Goal: Book appointment/travel/reservation

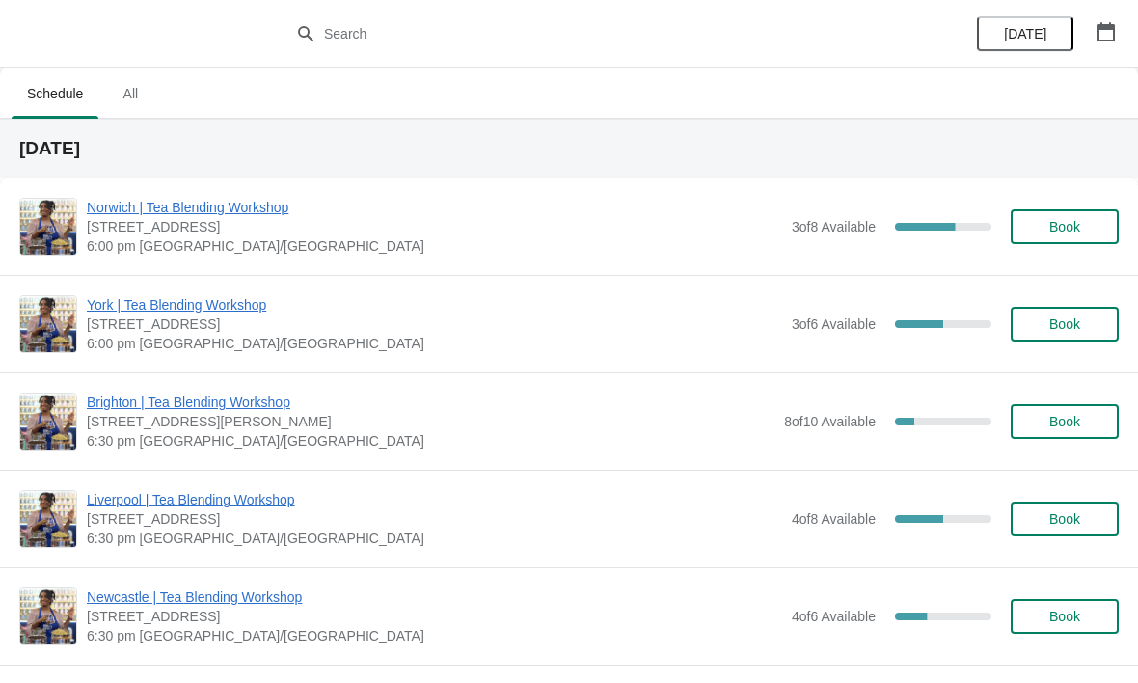
click at [1106, 37] on icon "button" at bounding box center [1106, 31] width 19 height 19
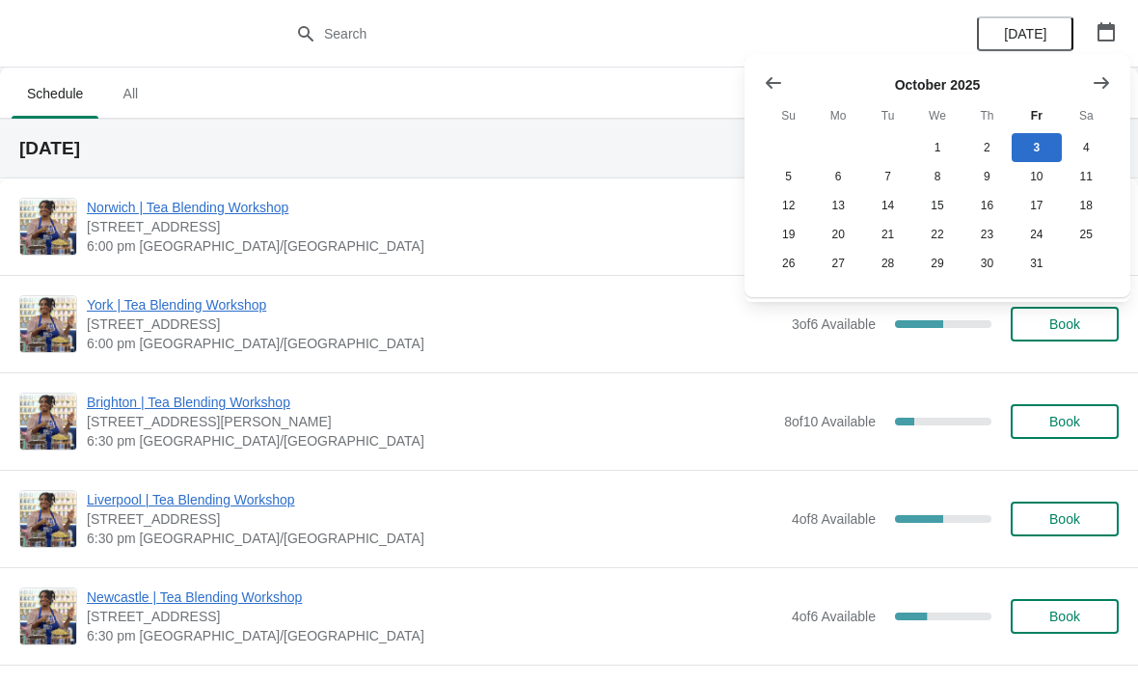
click at [1094, 90] on icon "Show next month, November 2025" at bounding box center [1101, 82] width 19 height 19
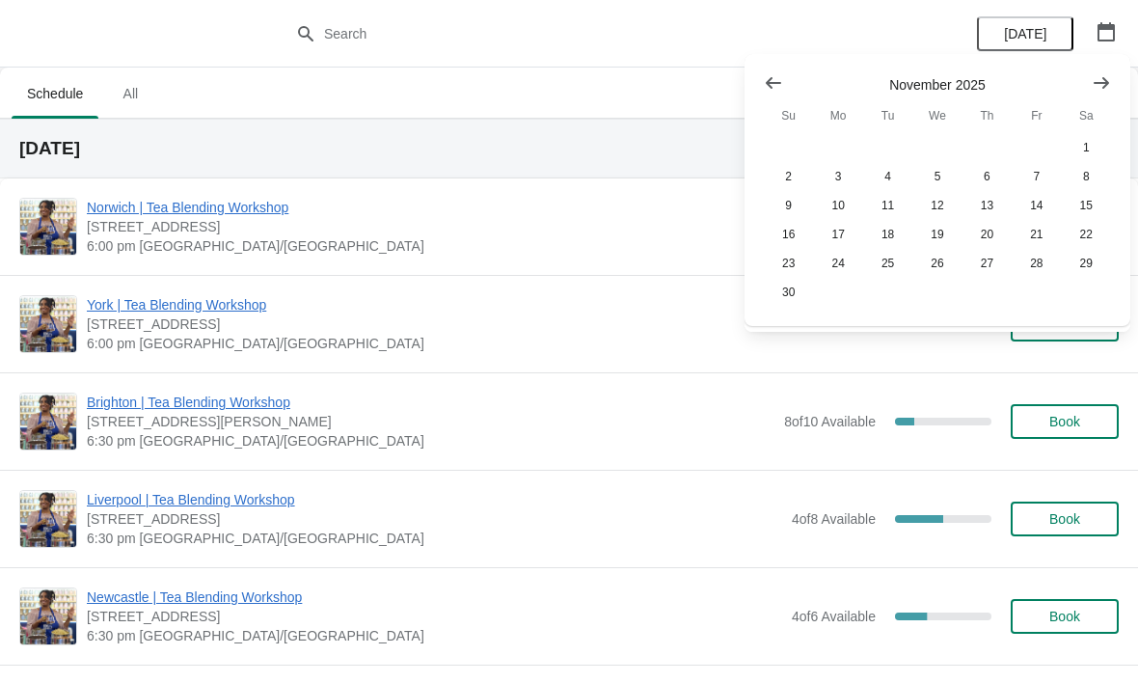
click at [1100, 91] on icon "Show next month, December 2025" at bounding box center [1101, 82] width 19 height 19
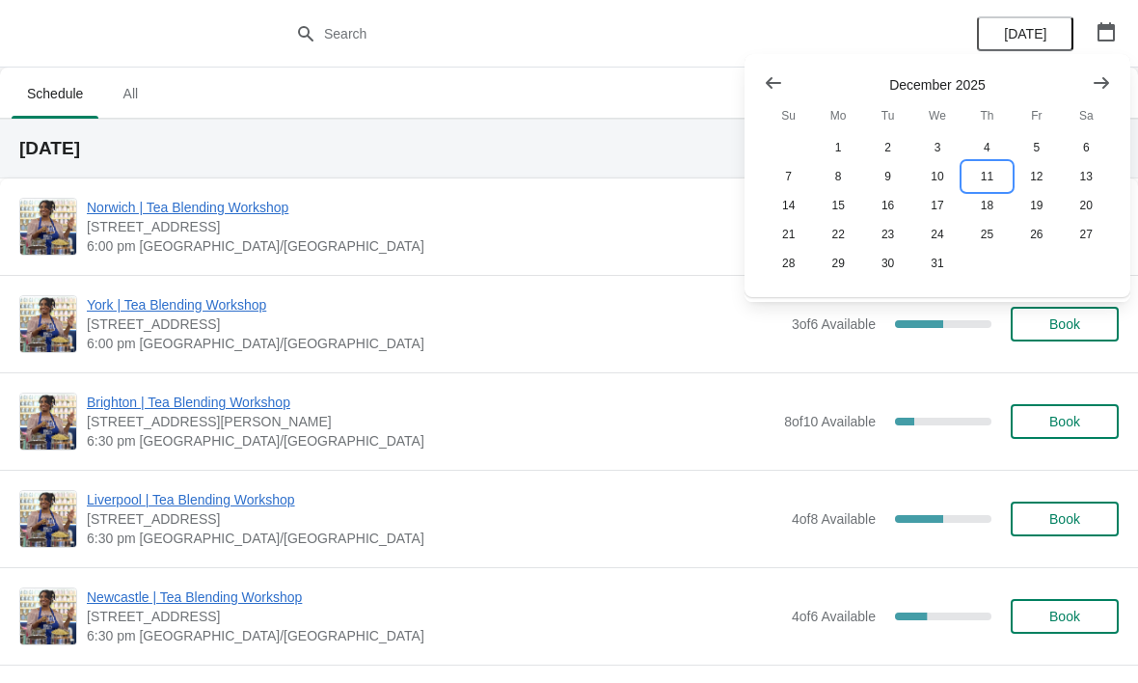
click at [985, 180] on button "11" at bounding box center [987, 176] width 49 height 29
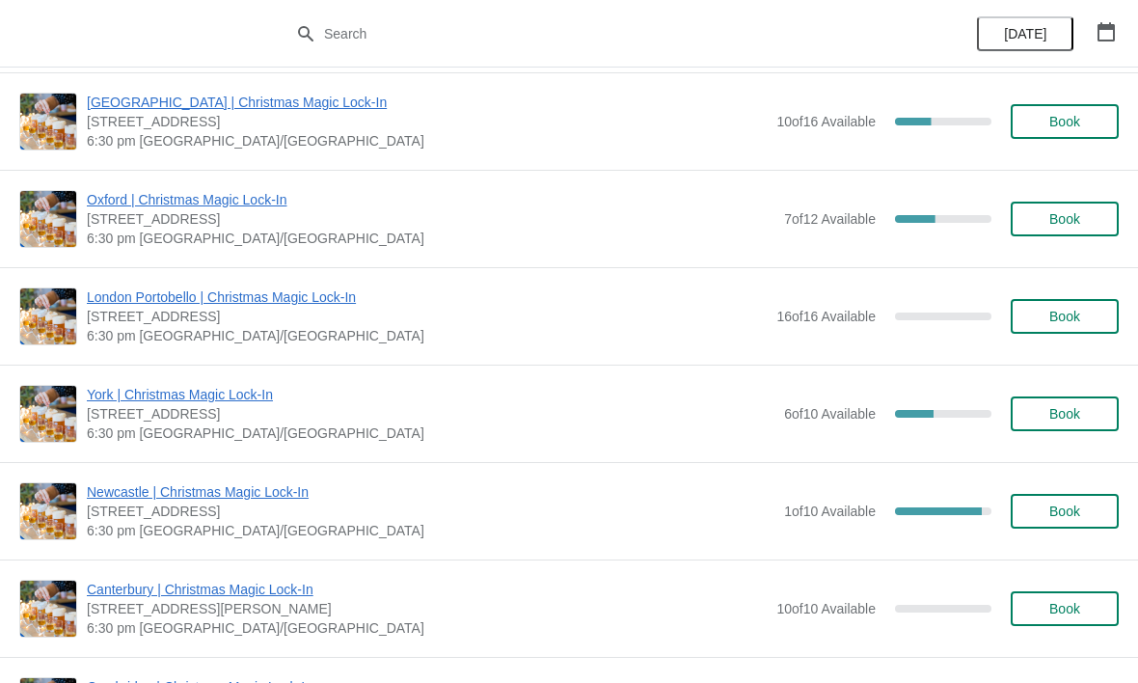
scroll to position [1373, 0]
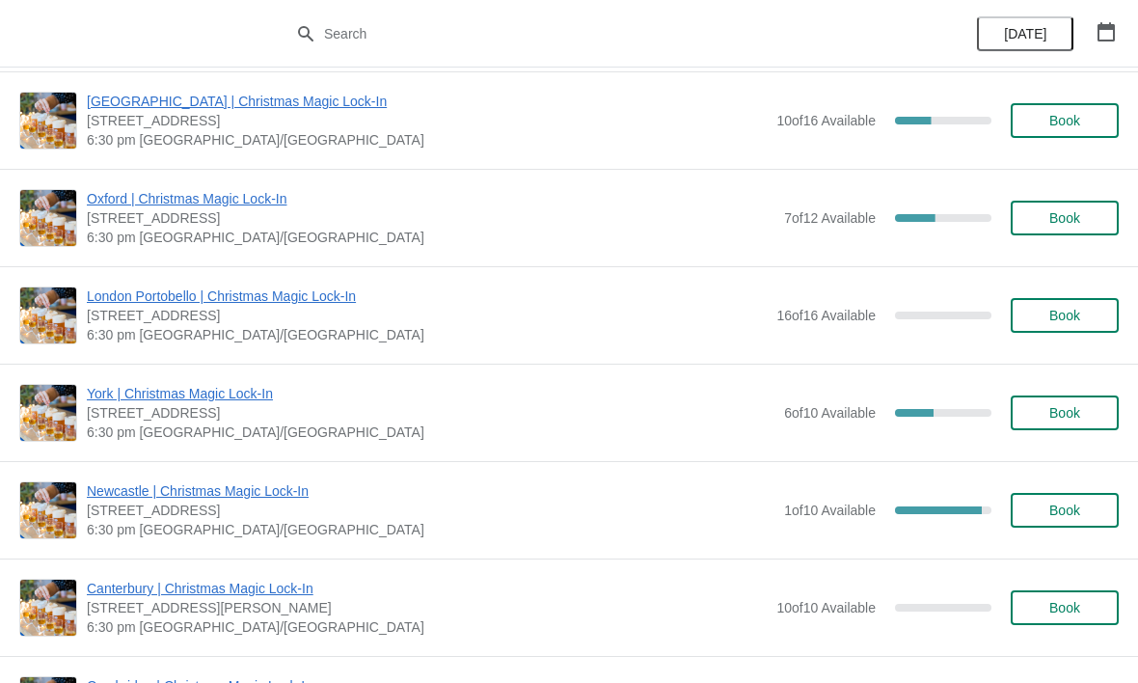
click at [1085, 520] on button "Book" at bounding box center [1065, 510] width 108 height 35
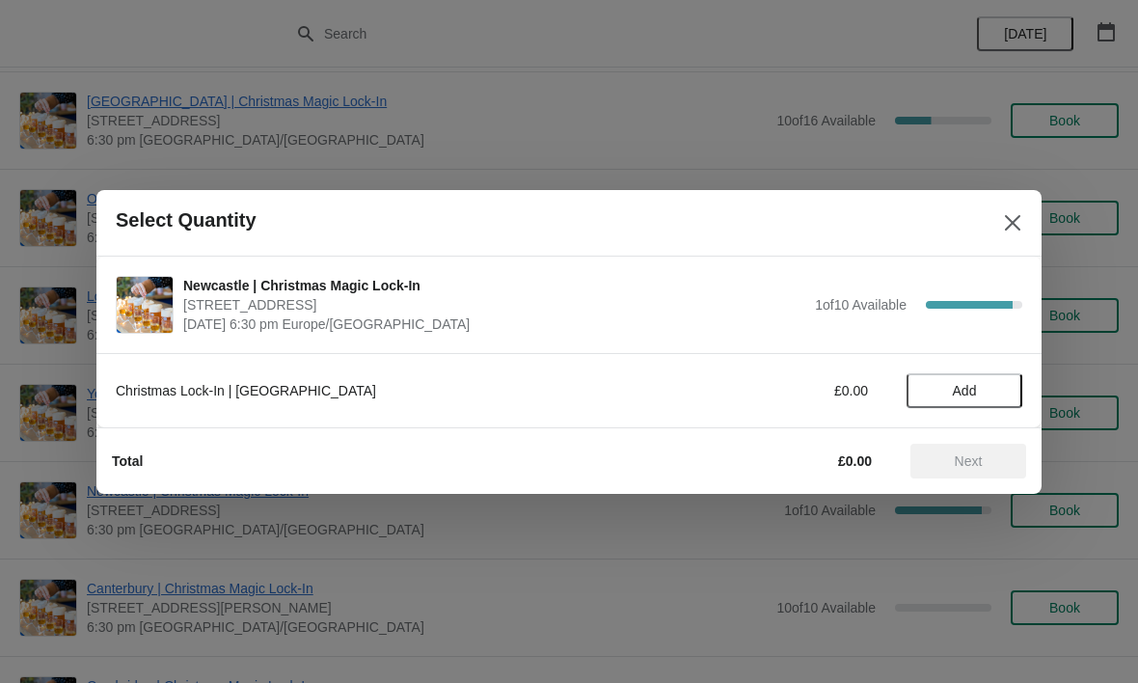
click at [975, 393] on span "Add" at bounding box center [965, 390] width 24 height 15
click at [988, 394] on icon at bounding box center [998, 390] width 20 height 20
click at [971, 472] on button "Next" at bounding box center [969, 461] width 116 height 35
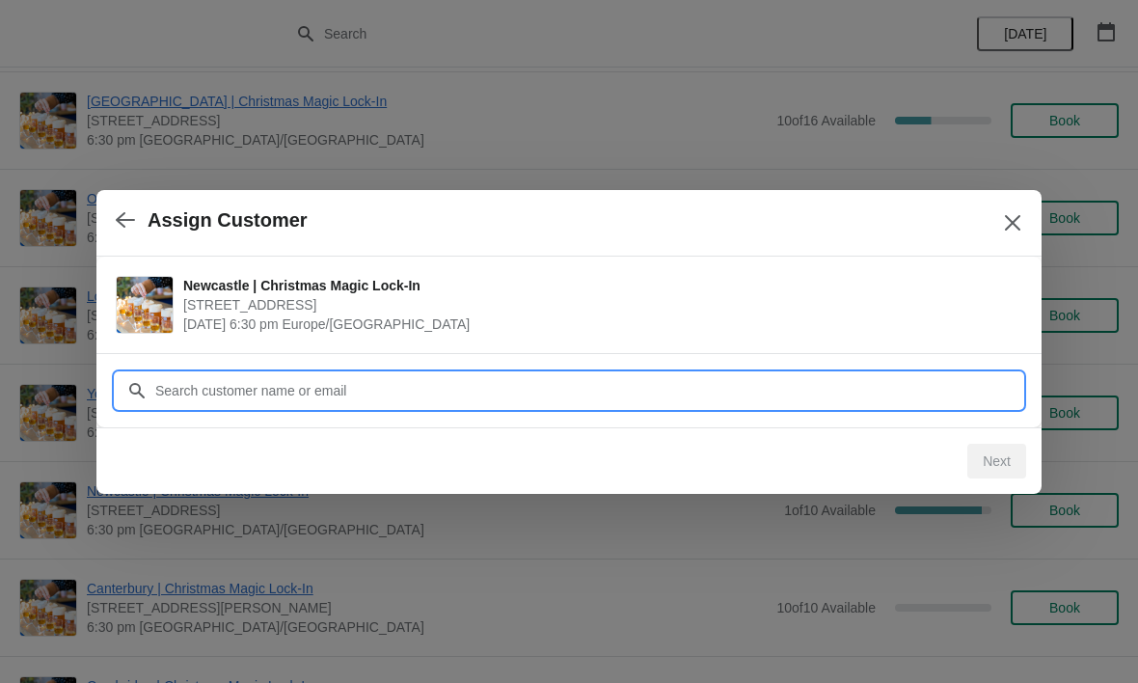
click at [368, 399] on input "Customer" at bounding box center [588, 390] width 868 height 35
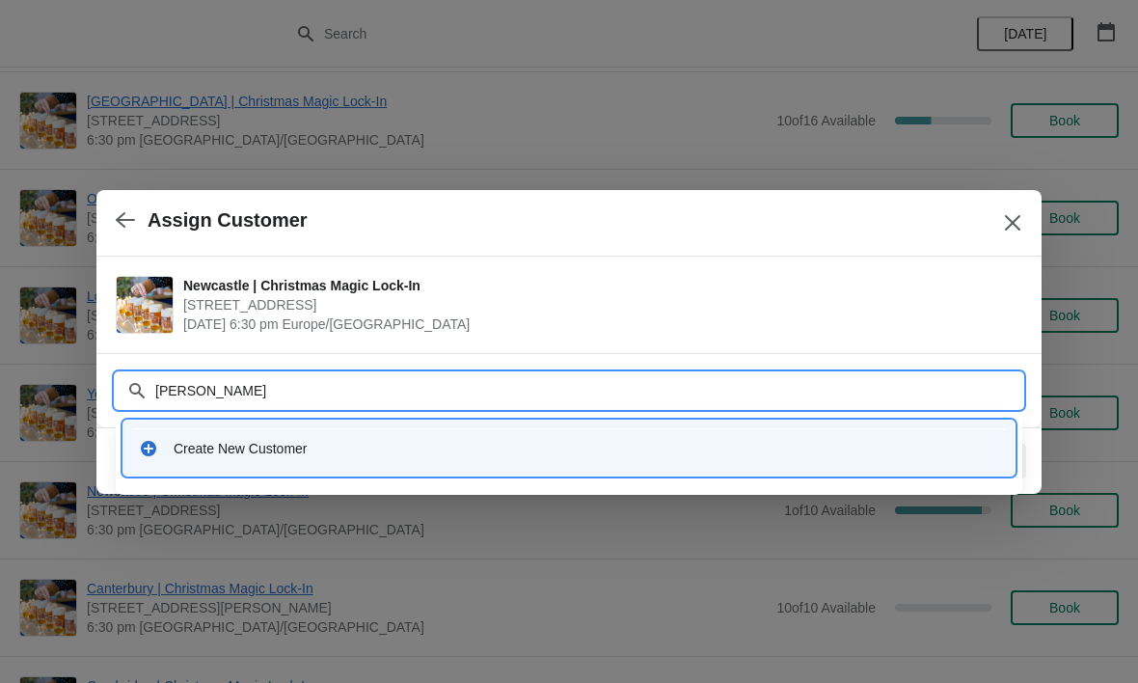
type input "[DOMAIN_NAME]"
click at [238, 447] on div "Create New Customer" at bounding box center [587, 448] width 826 height 19
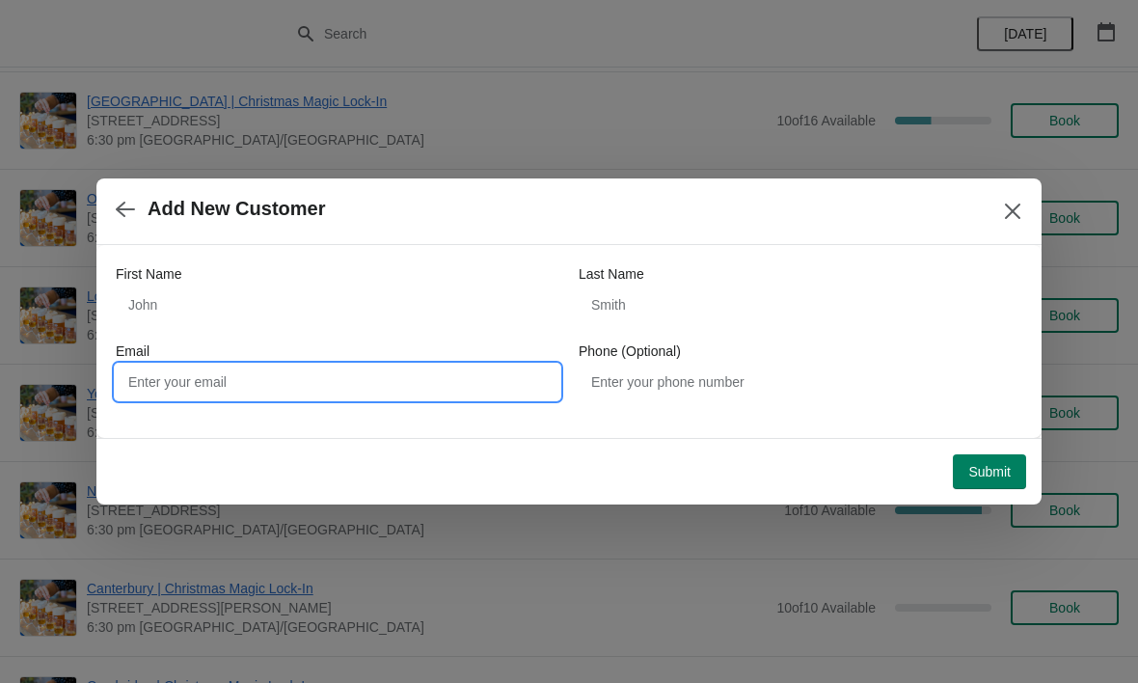
click at [205, 394] on input "Email" at bounding box center [338, 382] width 444 height 35
type input "[EMAIL_ADDRESS][DOMAIN_NAME]"
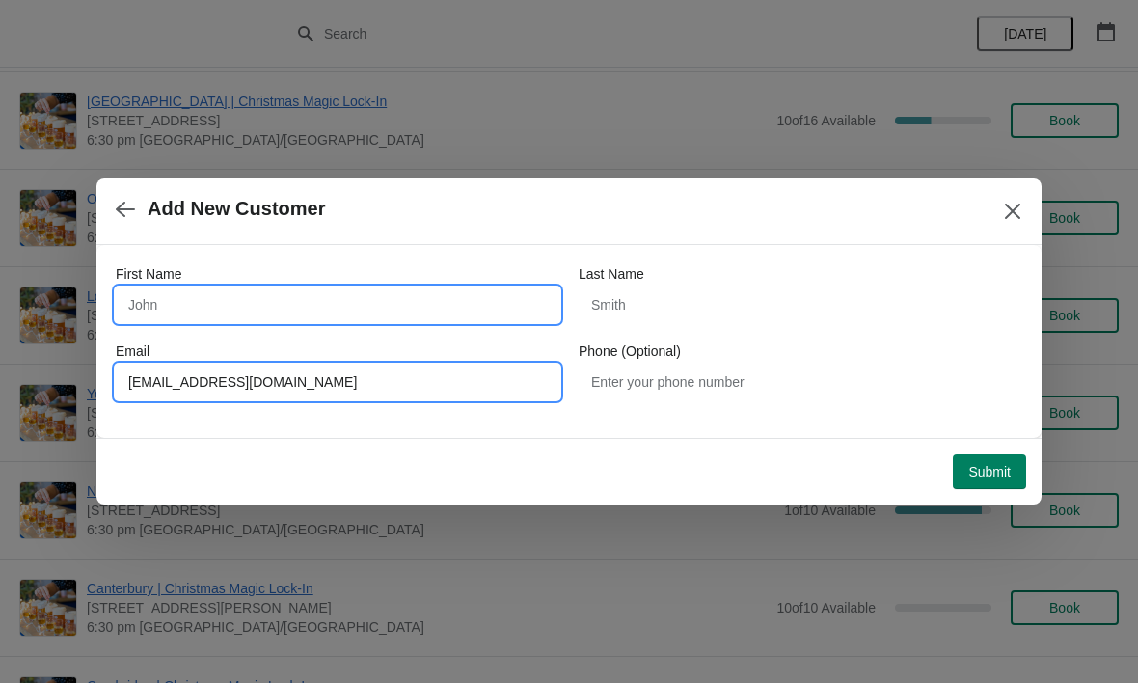
click at [205, 301] on input "First Name" at bounding box center [338, 304] width 444 height 35
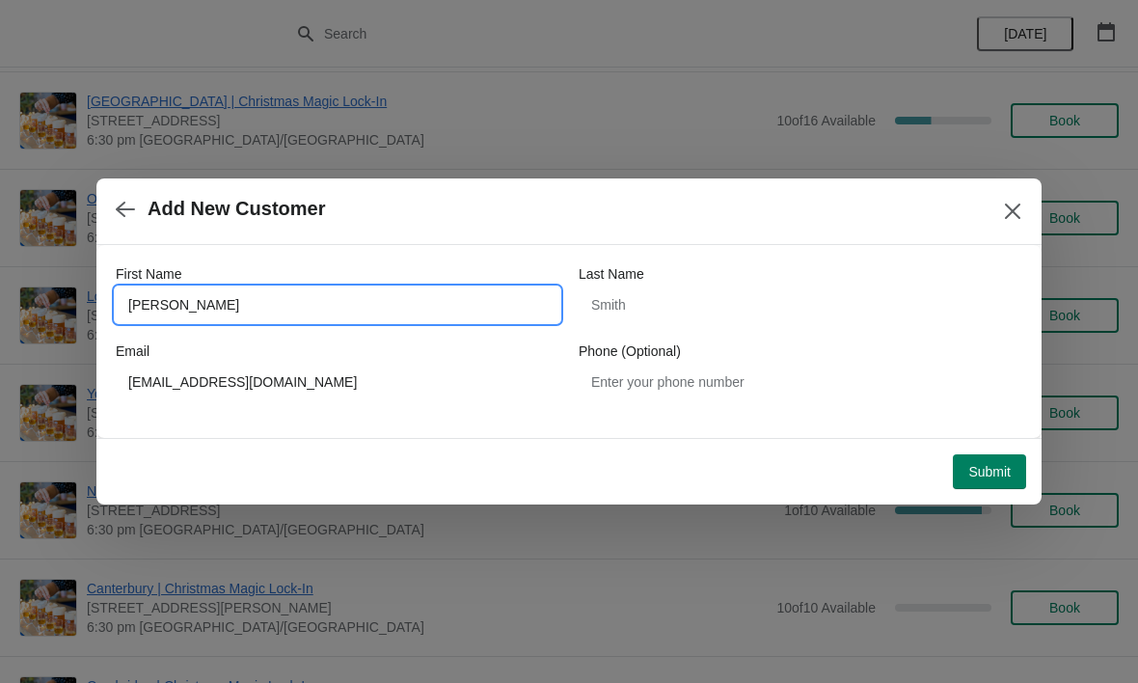
type input "[PERSON_NAME]"
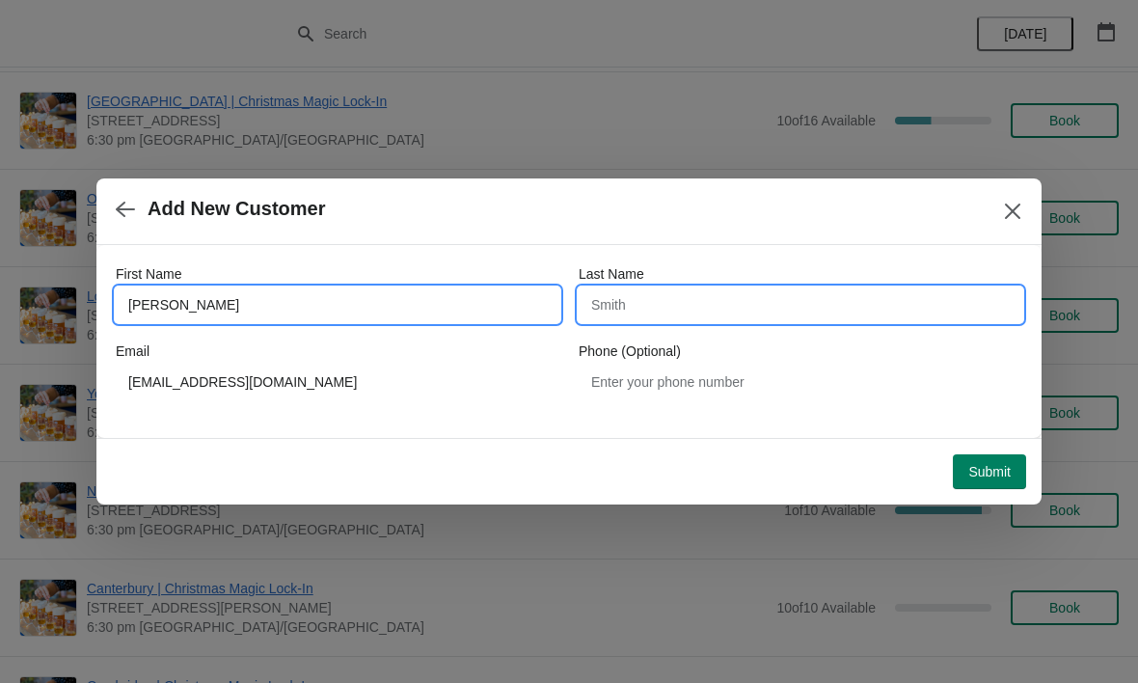
click at [665, 320] on input "Last Name" at bounding box center [801, 304] width 444 height 35
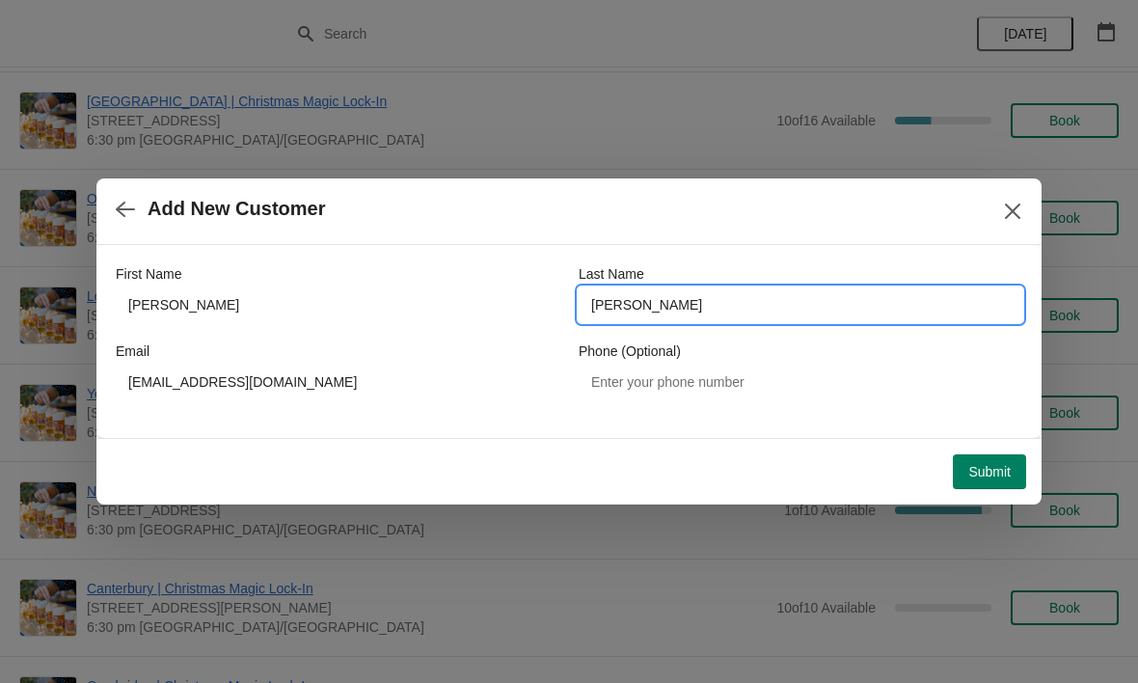
type input "[PERSON_NAME]"
click at [1003, 477] on span "Submit" at bounding box center [989, 471] width 42 height 15
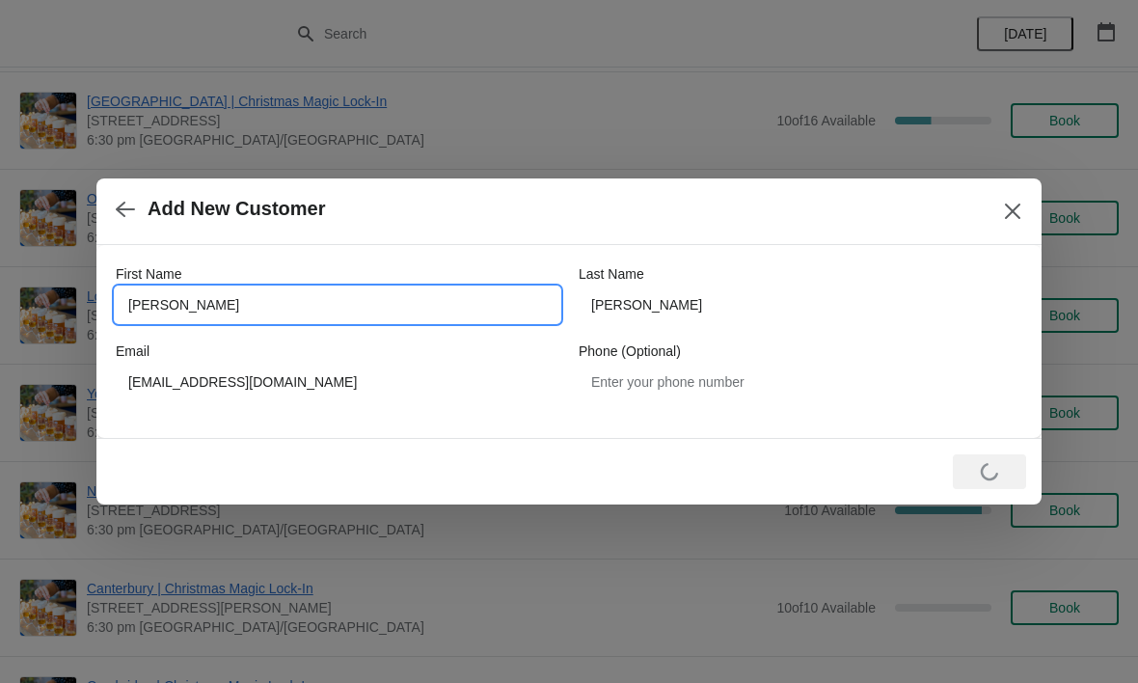
click at [202, 310] on input "[PERSON_NAME]" at bounding box center [338, 304] width 444 height 35
type input "H"
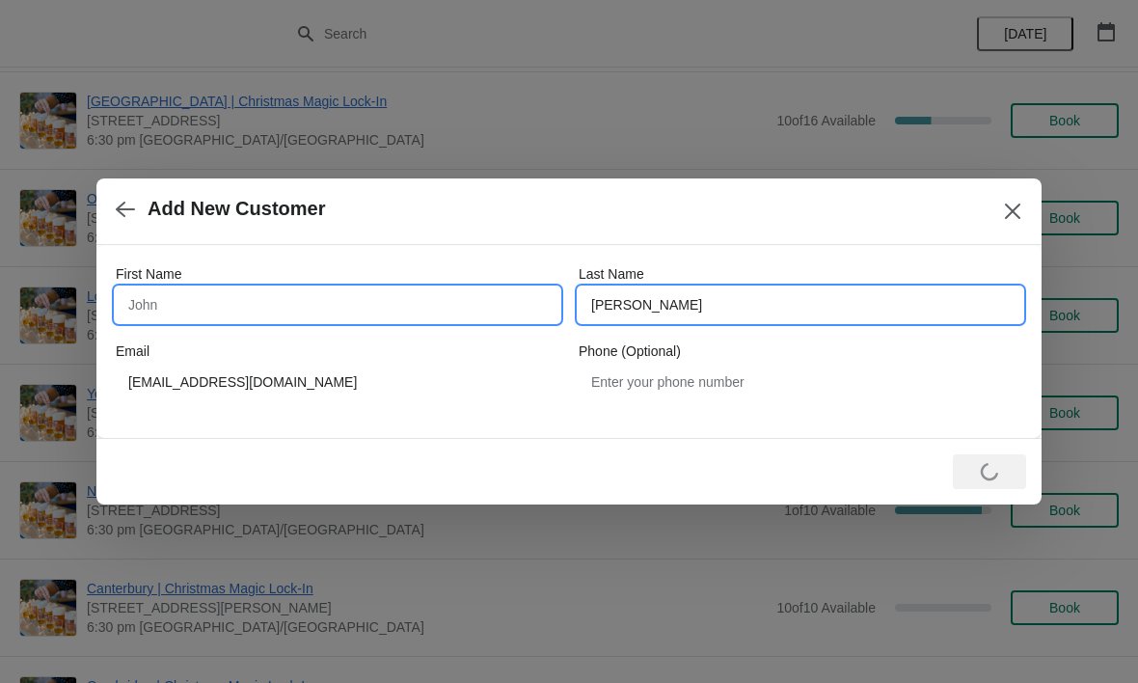
click at [656, 312] on div "Last Name [PERSON_NAME]" at bounding box center [801, 293] width 444 height 58
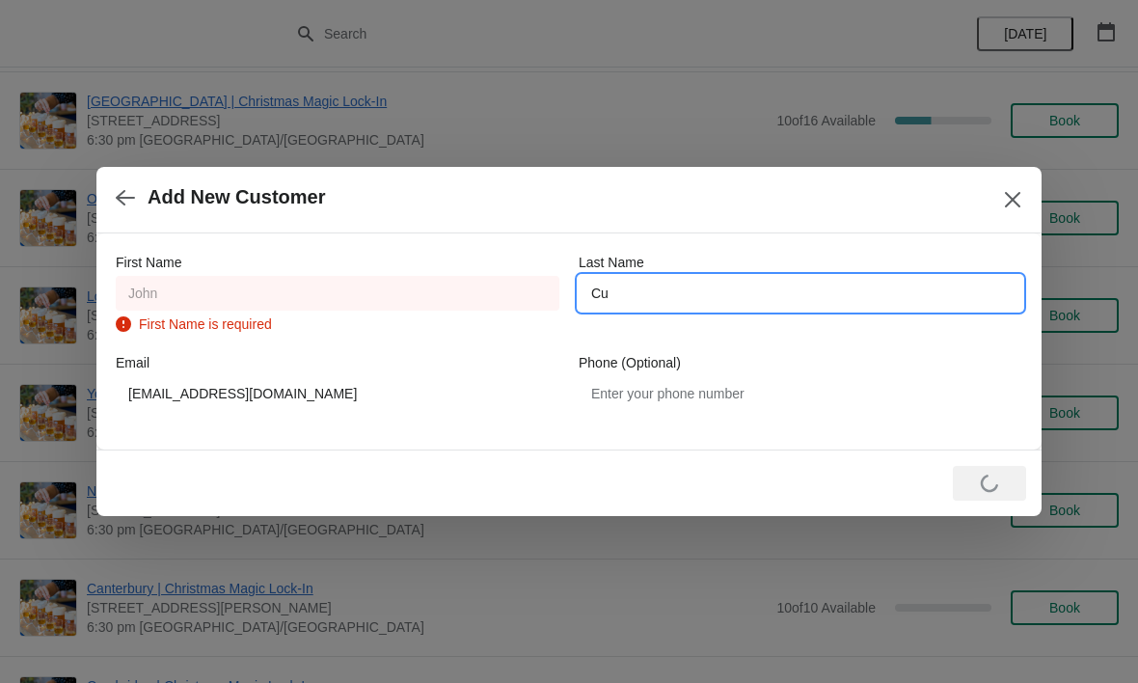
type input "C"
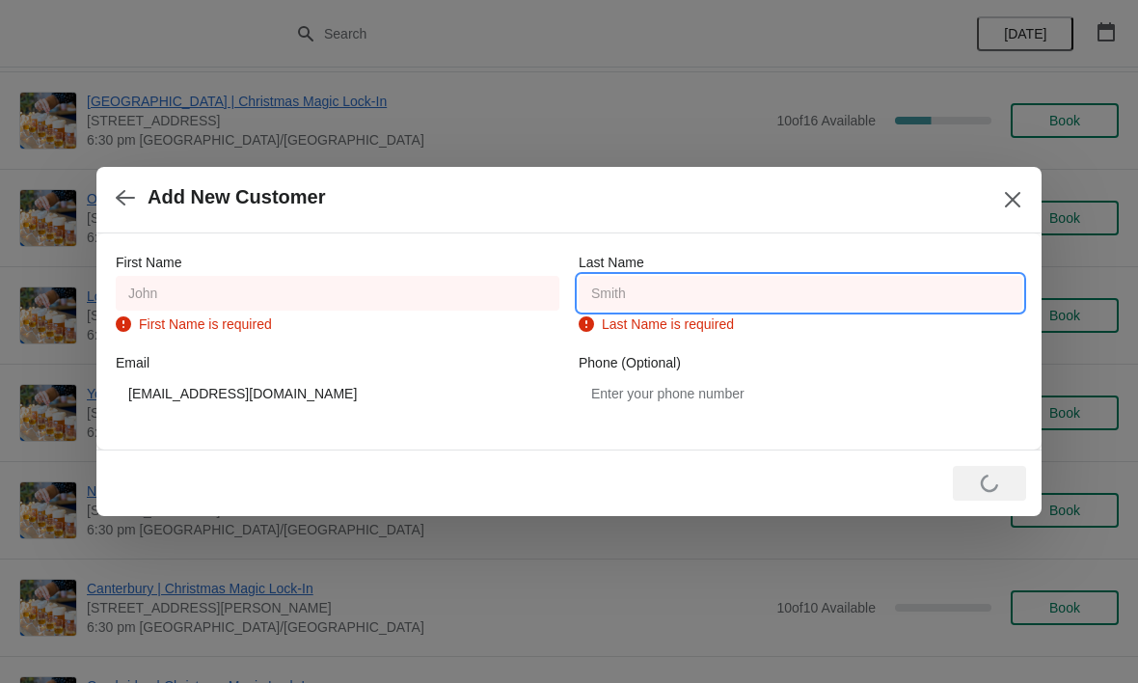
click at [999, 475] on div "Loading Submit" at bounding box center [989, 483] width 73 height 35
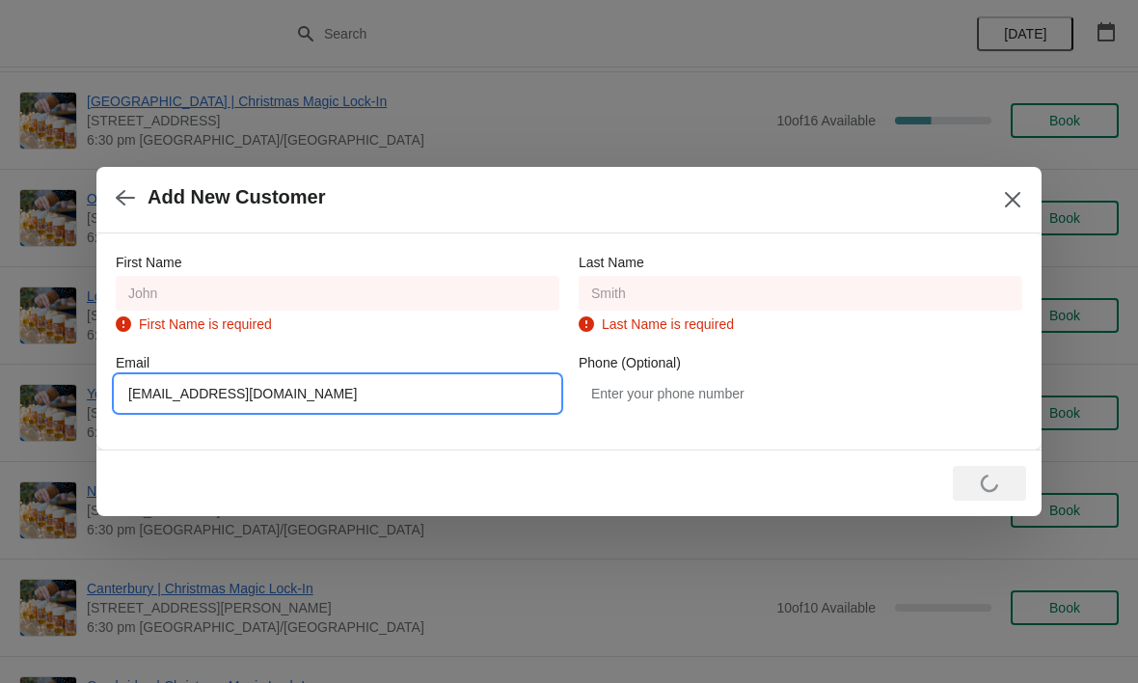
click at [165, 395] on input "[EMAIL_ADDRESS][DOMAIN_NAME]" at bounding box center [338, 393] width 444 height 35
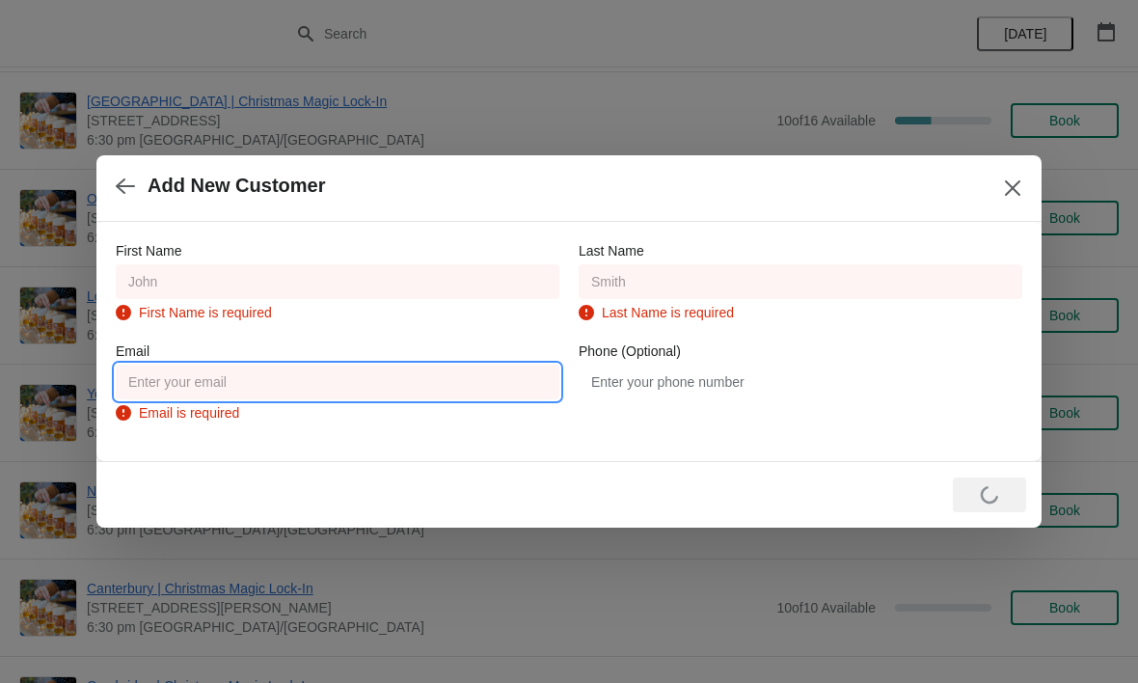
click at [894, 444] on div "First Name First Name is required Last Name Last Name is required Email Email i…" at bounding box center [568, 341] width 945 height 239
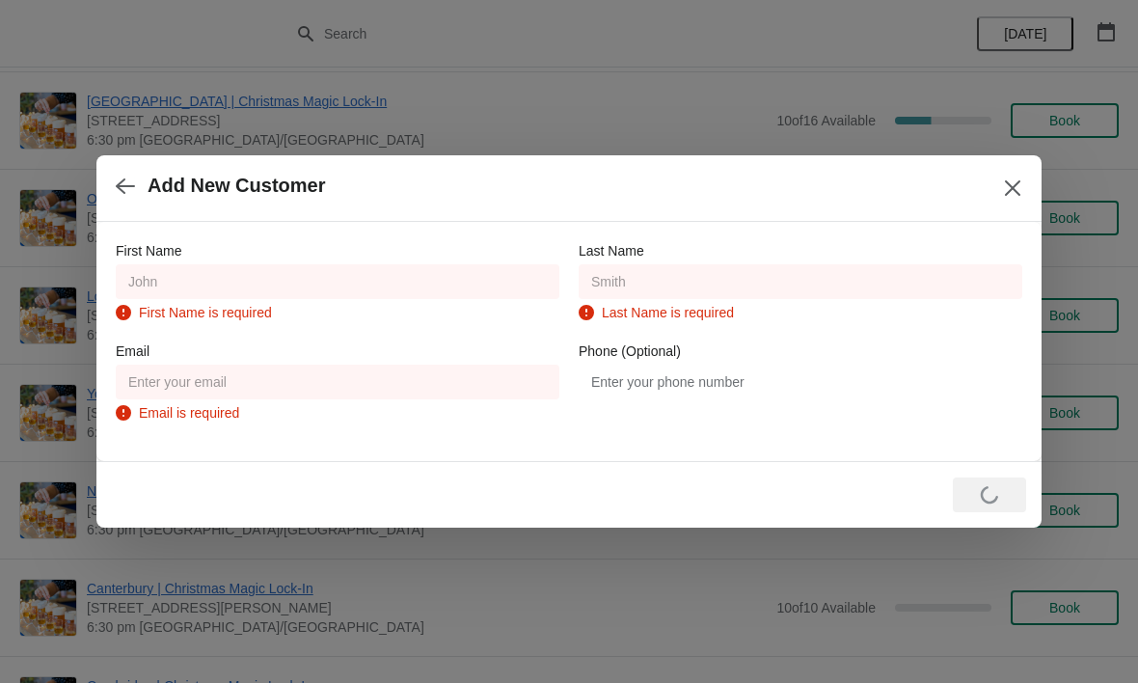
click at [1020, 185] on icon "Close" at bounding box center [1012, 187] width 19 height 19
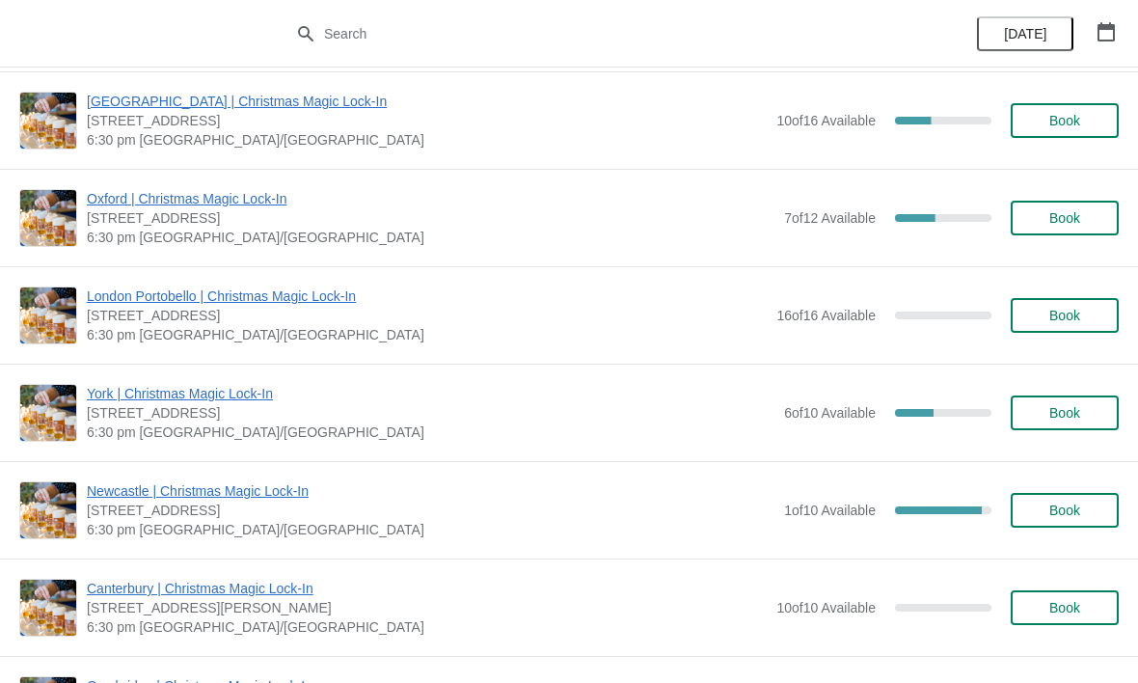
click at [1069, 503] on span "Book" at bounding box center [1064, 510] width 31 height 15
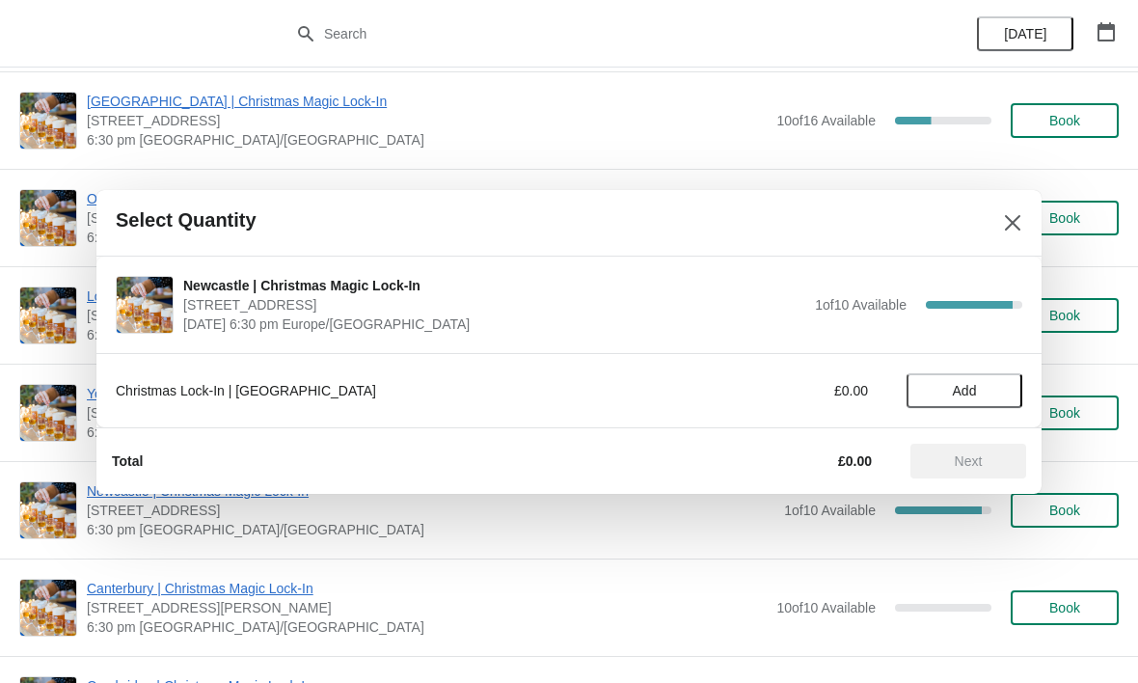
click at [976, 401] on button "Add" at bounding box center [965, 390] width 116 height 35
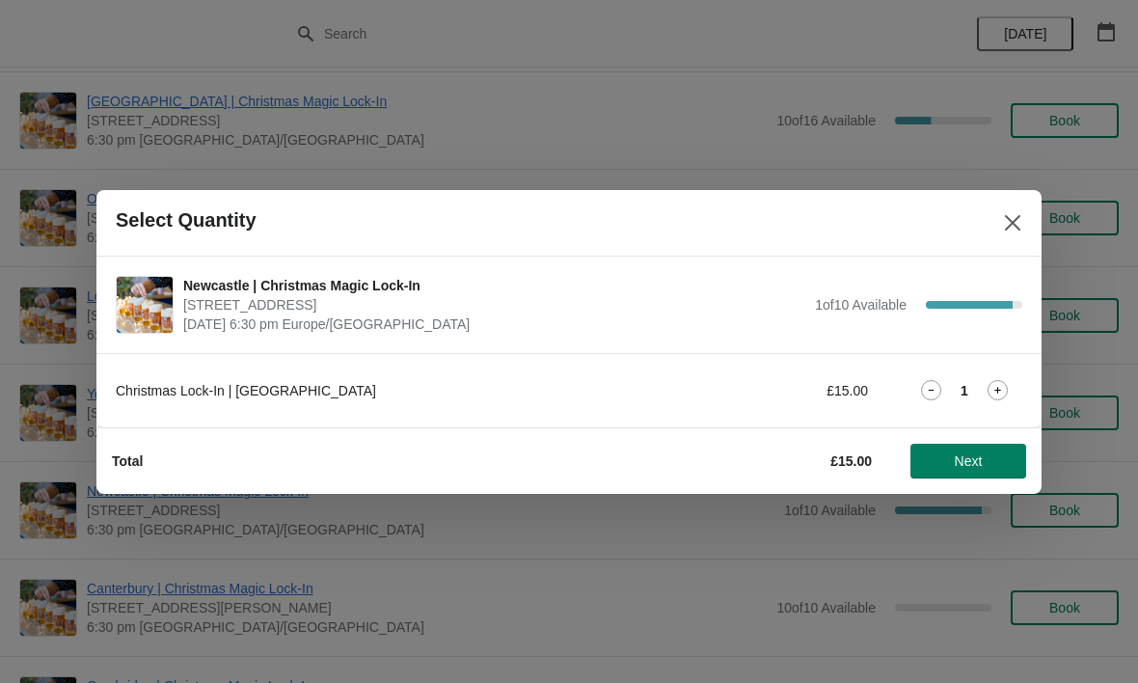
click at [971, 412] on div "Christmas Lock-In | [GEOGRAPHIC_DATA] £15.00 1" at bounding box center [568, 390] width 945 height 74
click at [1004, 385] on icon at bounding box center [998, 390] width 20 height 20
click at [975, 471] on button "Next" at bounding box center [969, 461] width 116 height 35
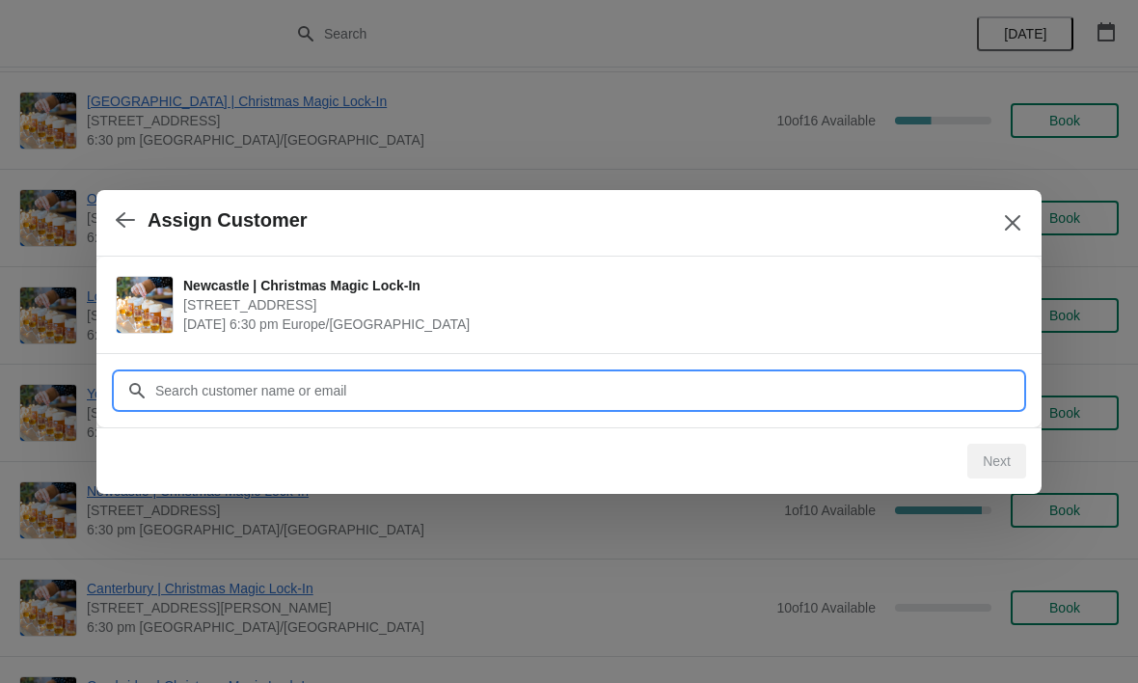
click at [605, 395] on input "Customer" at bounding box center [588, 390] width 868 height 35
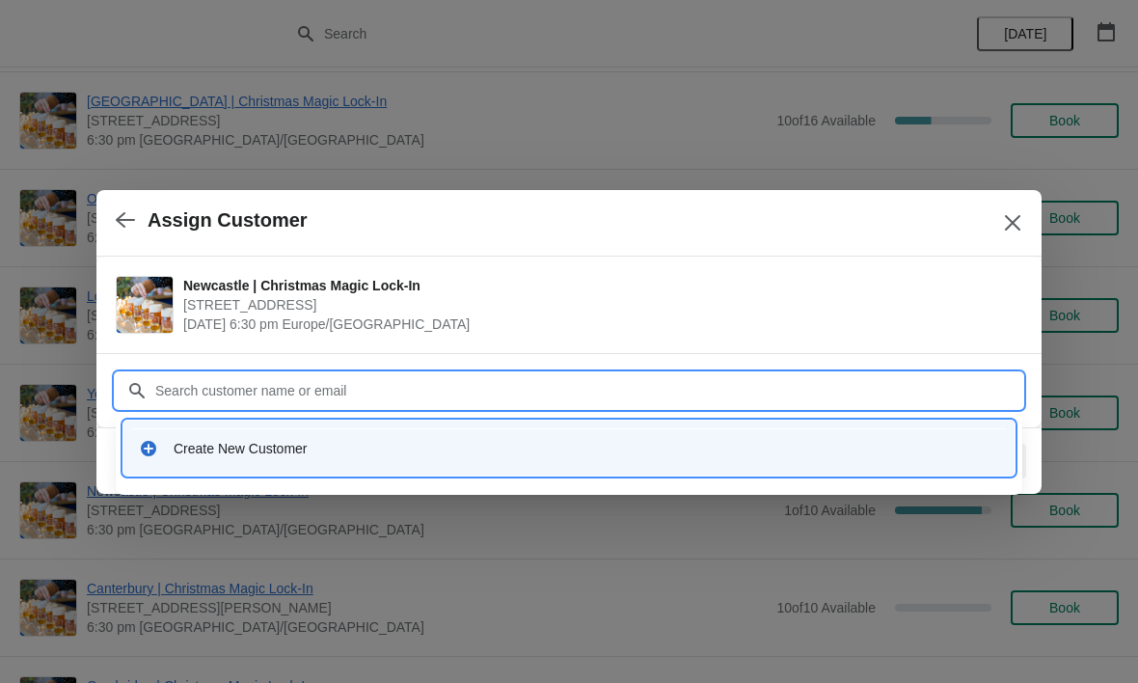
click at [524, 386] on input "Customer" at bounding box center [588, 390] width 868 height 35
click at [291, 453] on div "Create New Customer" at bounding box center [587, 448] width 826 height 19
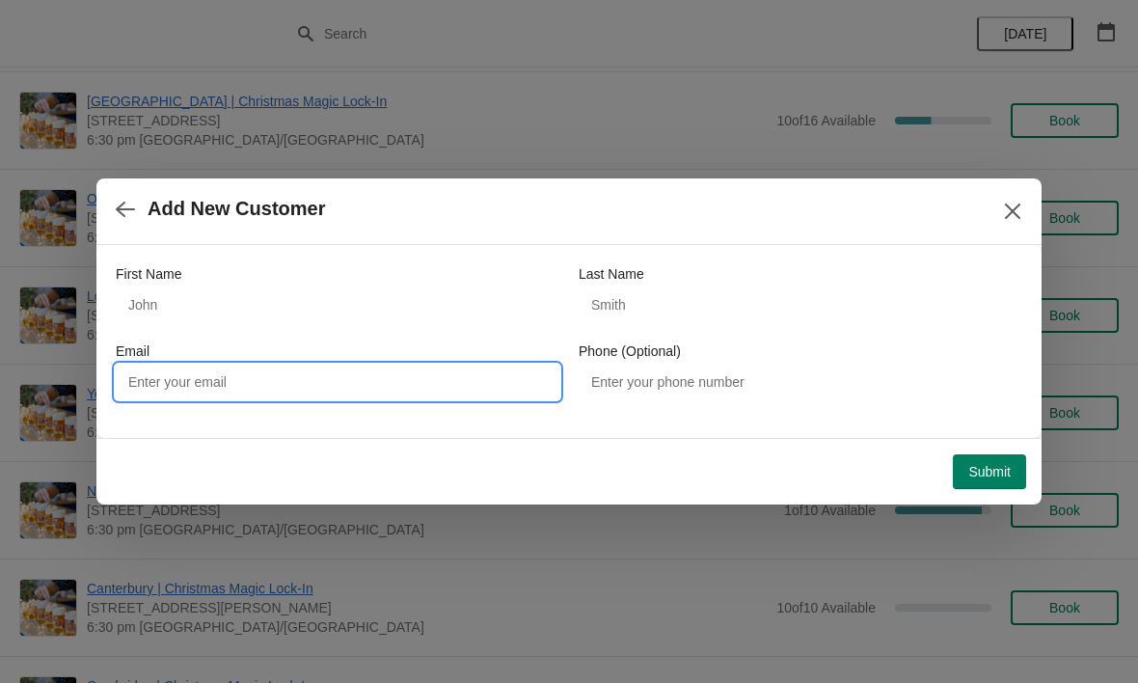
click at [366, 377] on input "Email" at bounding box center [338, 382] width 444 height 35
click at [346, 378] on input "Email" at bounding box center [338, 382] width 444 height 35
paste input "[EMAIL_ADDRESS][DOMAIN_NAME]"
type input "[EMAIL_ADDRESS][DOMAIN_NAME]"
click at [1004, 467] on span "Submit" at bounding box center [989, 471] width 42 height 15
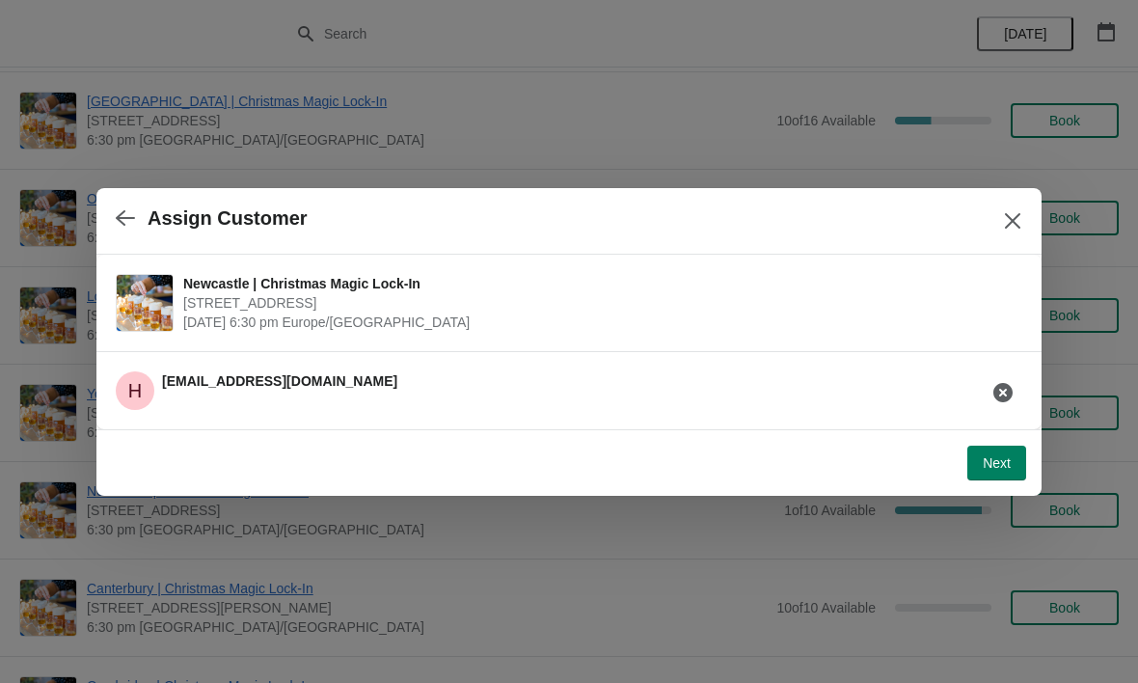
click at [1003, 472] on button "Next" at bounding box center [996, 463] width 59 height 35
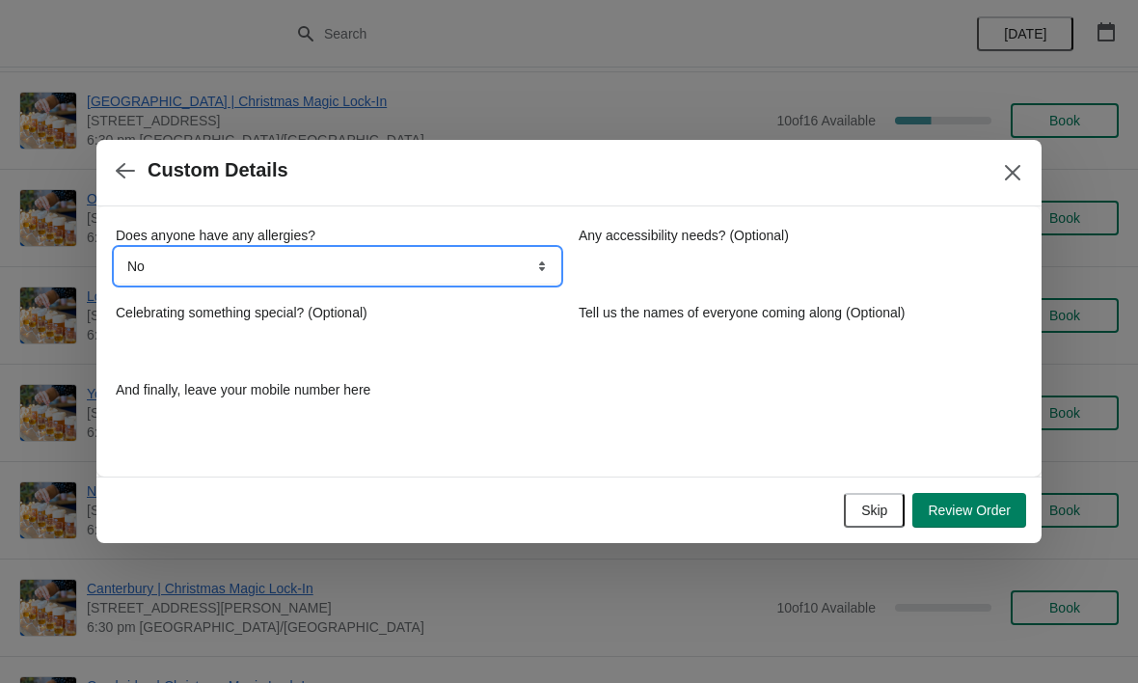
click at [537, 263] on select "No Yes, nuts Yes, wheat Yes, other" at bounding box center [338, 266] width 444 height 35
click at [183, 266] on select "No Yes, nuts Yes, wheat Yes, other" at bounding box center [338, 266] width 444 height 35
select select "Yes, other"
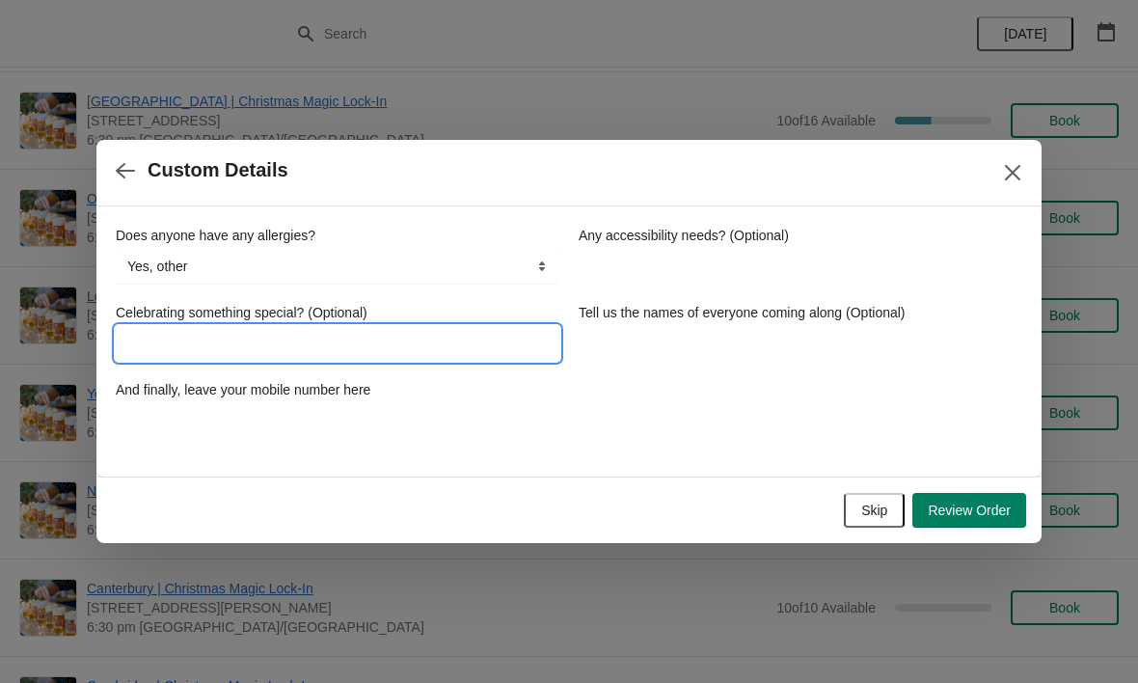
click at [346, 344] on input "Celebrating something special? (Optional)" at bounding box center [338, 343] width 444 height 35
type input "Lactose"
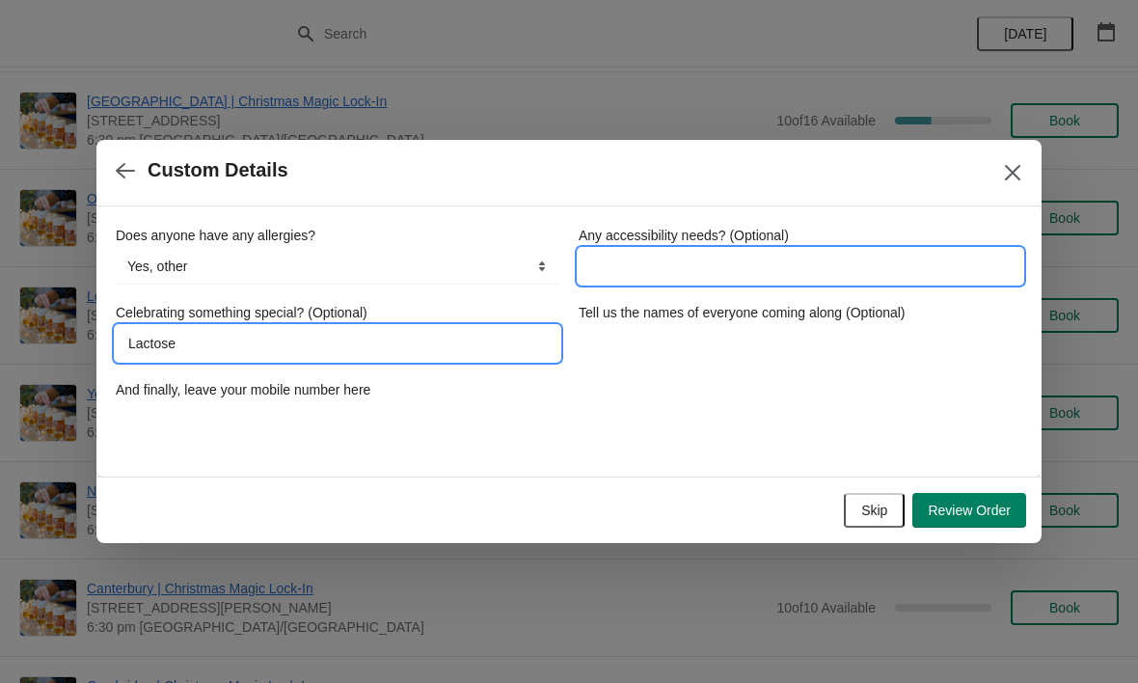
click at [650, 277] on input "Any accessibility needs? (Optional)" at bounding box center [801, 266] width 444 height 35
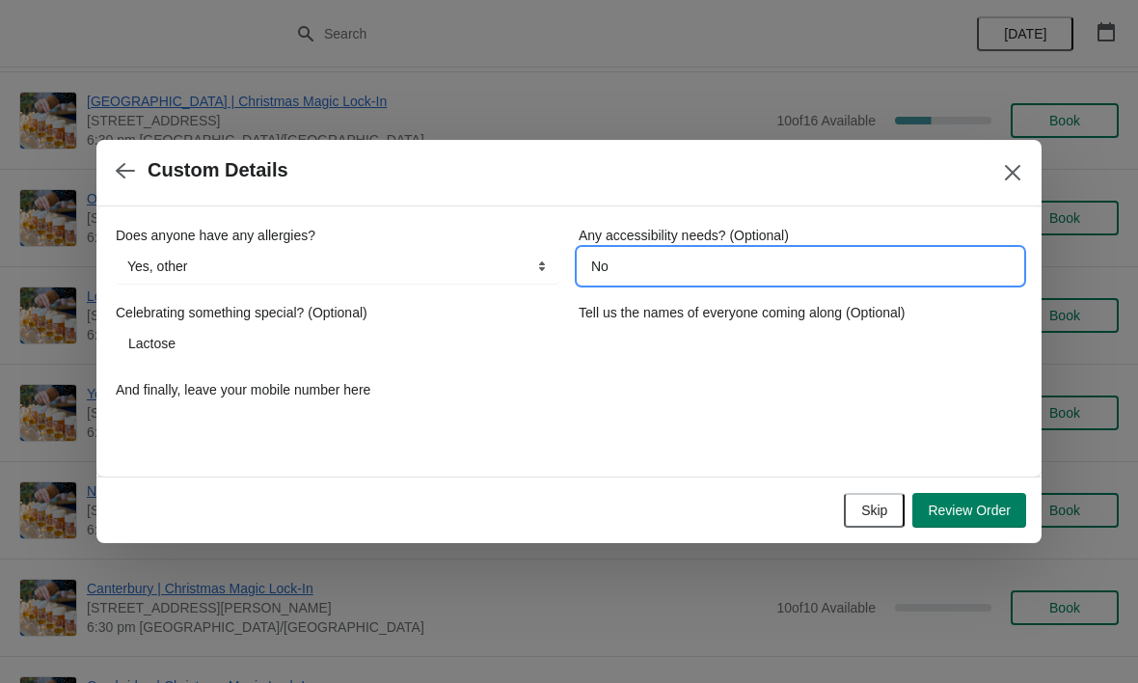
type input "No"
click at [915, 349] on input "Tell us the names of everyone coming along (Optional)" at bounding box center [801, 343] width 444 height 35
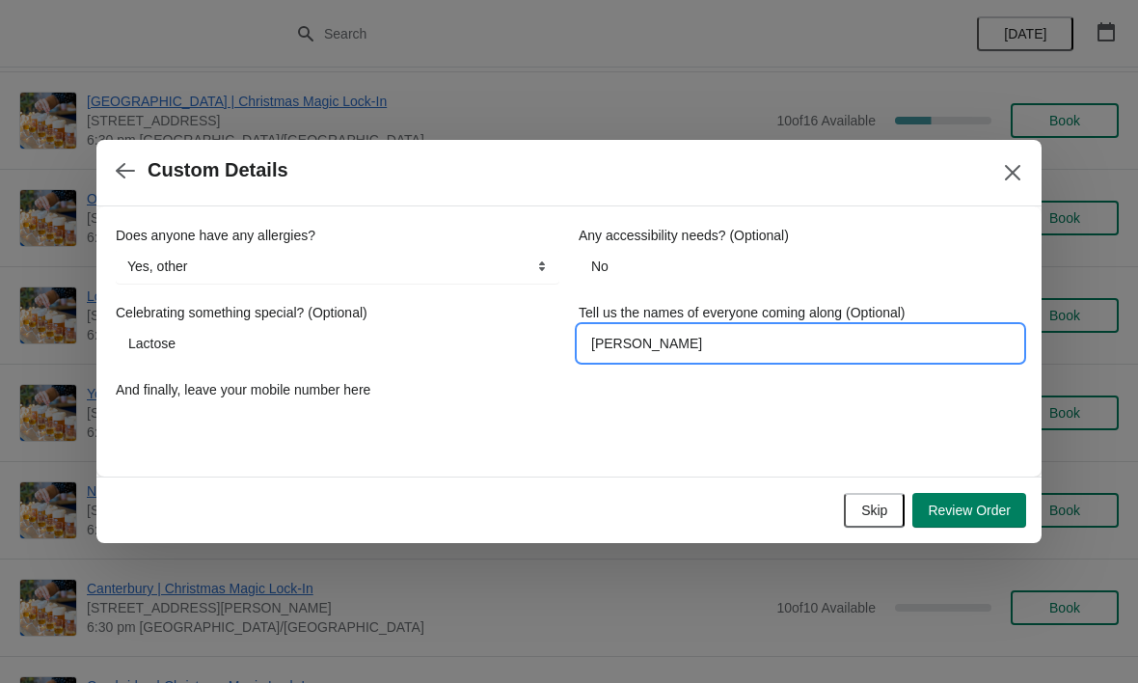
type input "[PERSON_NAME]"
click at [1093, 463] on div at bounding box center [569, 341] width 1138 height 683
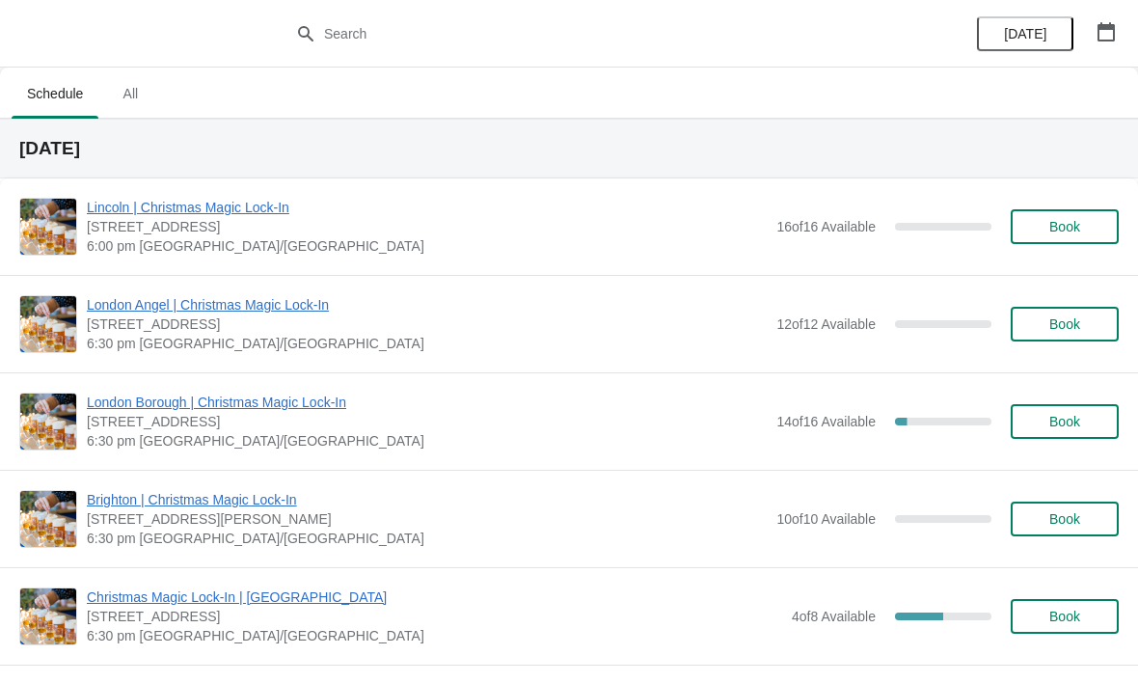
scroll to position [1373, 0]
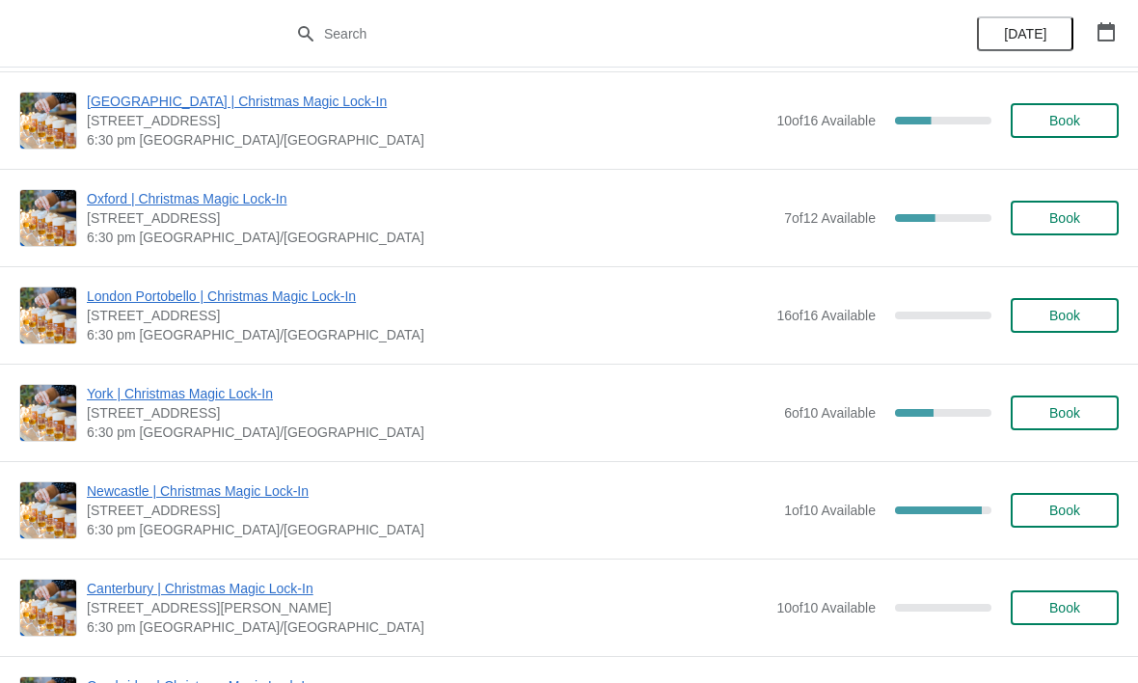
click at [1071, 616] on button "Book" at bounding box center [1065, 607] width 108 height 35
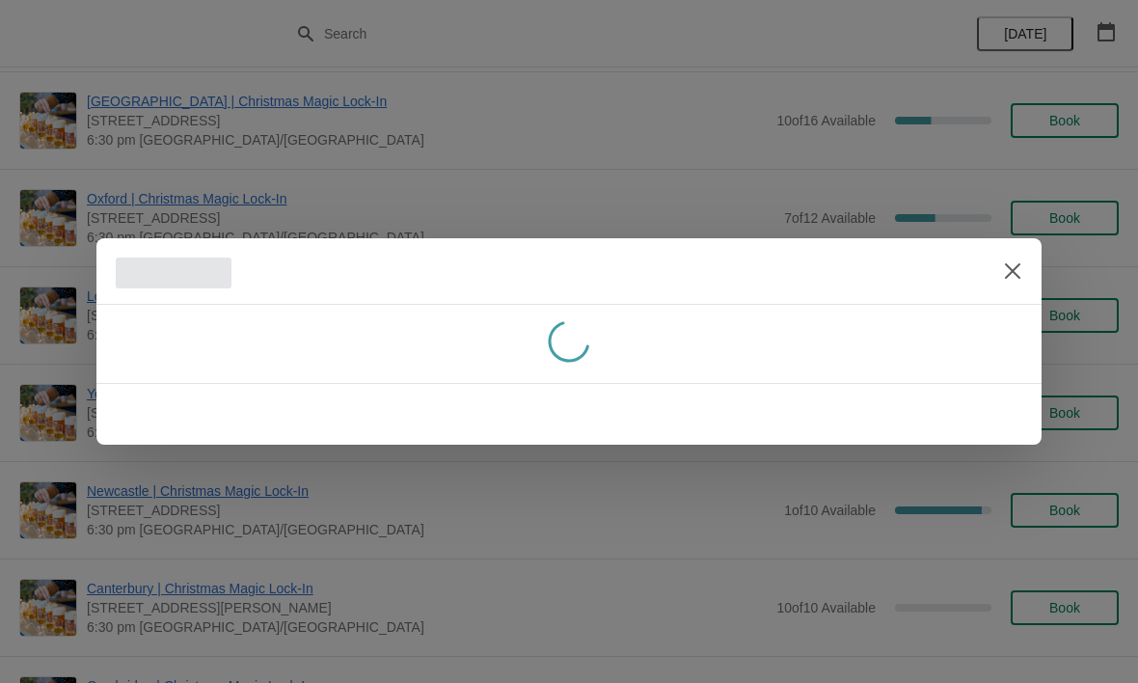
scroll to position [0, 0]
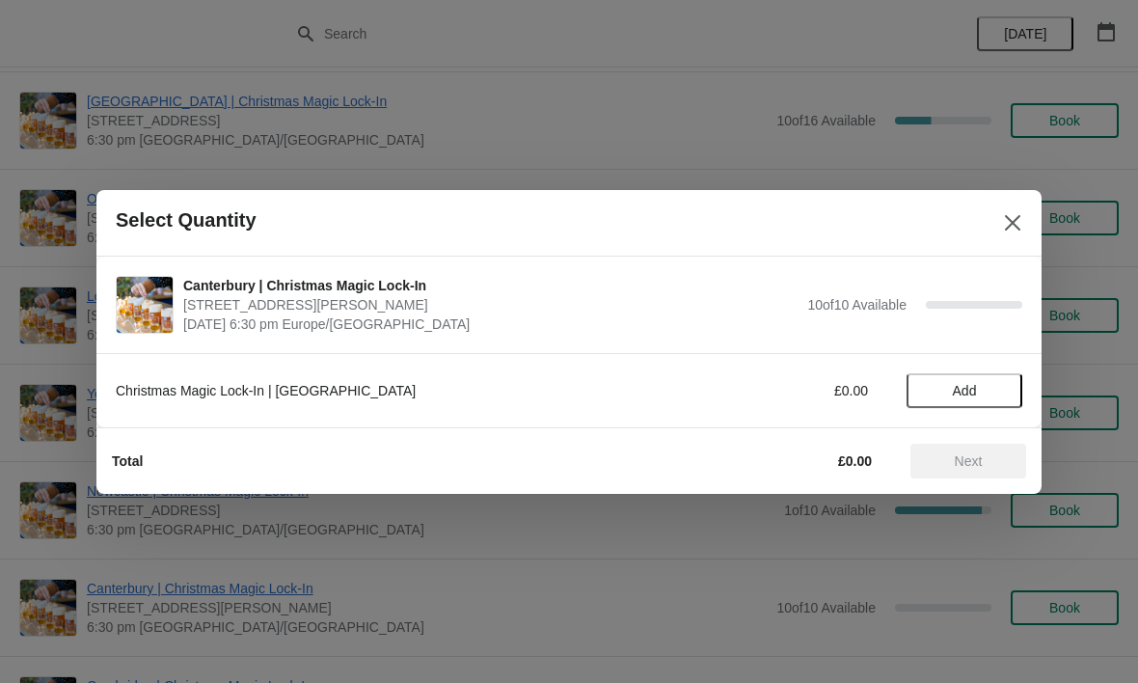
click at [1012, 225] on icon "Close" at bounding box center [1012, 222] width 19 height 19
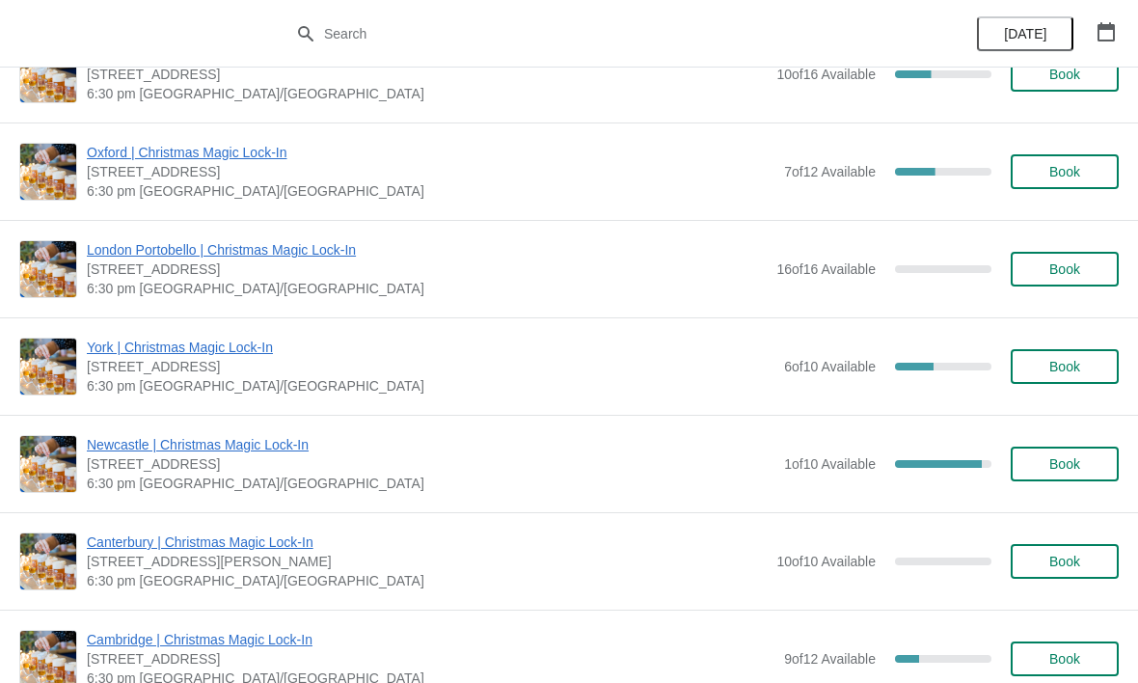
scroll to position [1418, 0]
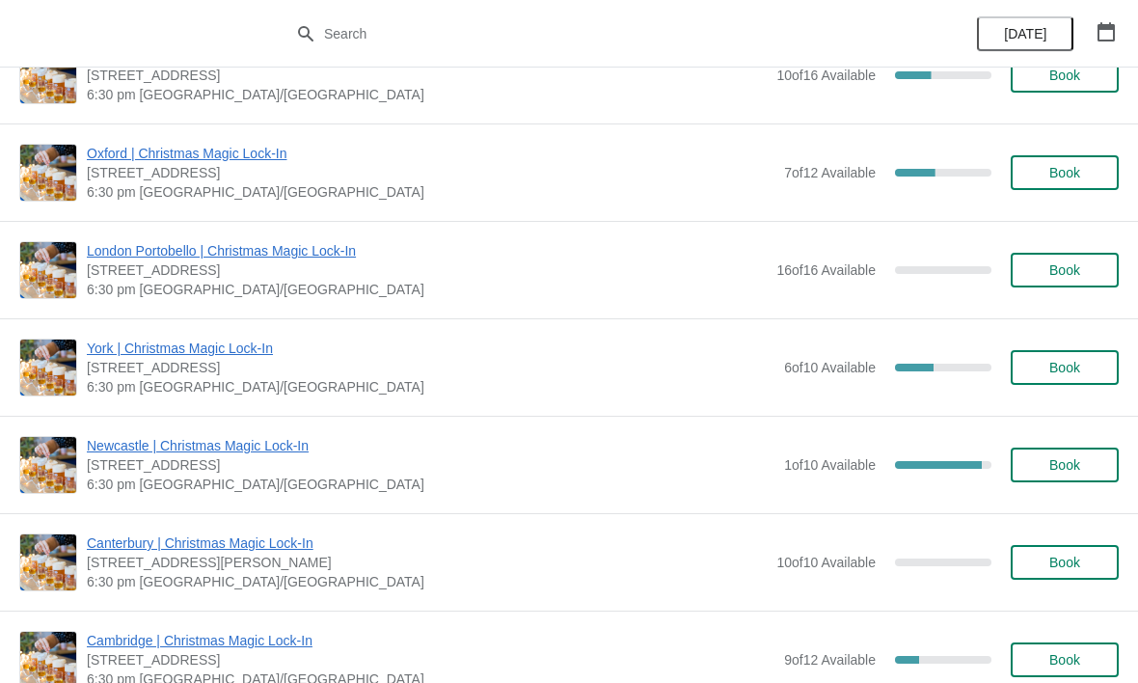
click at [1069, 471] on span "Book" at bounding box center [1064, 464] width 31 height 15
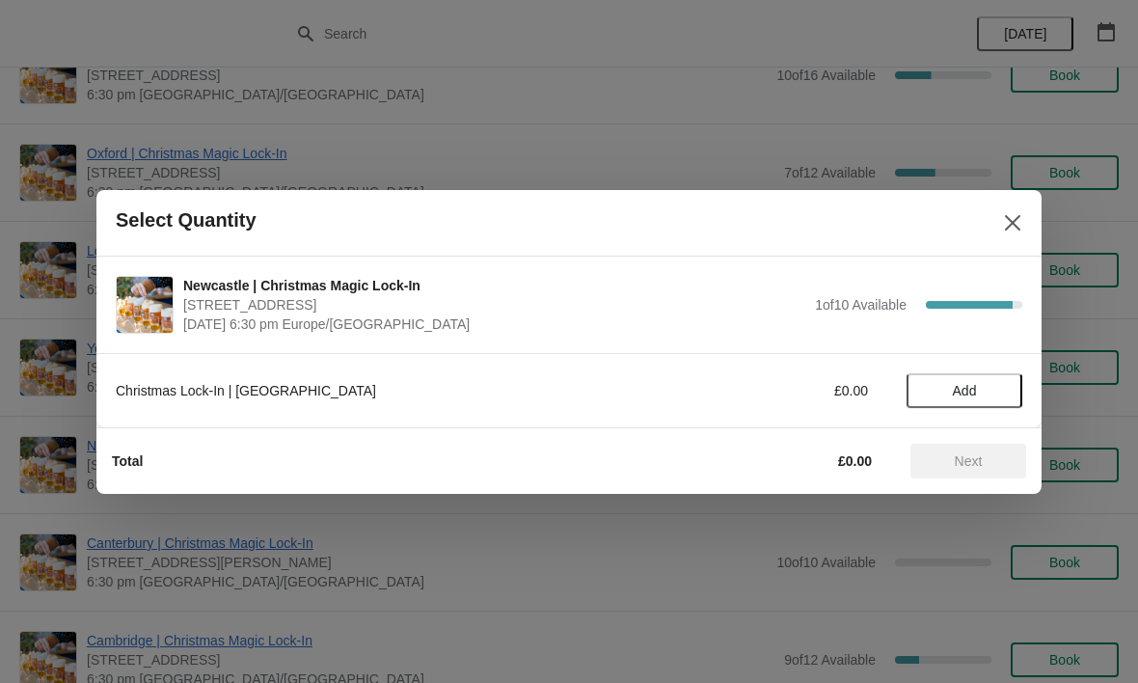
click at [959, 405] on button "Add" at bounding box center [965, 390] width 116 height 35
click at [993, 395] on icon at bounding box center [998, 390] width 20 height 20
click at [961, 461] on span "Next" at bounding box center [969, 460] width 28 height 15
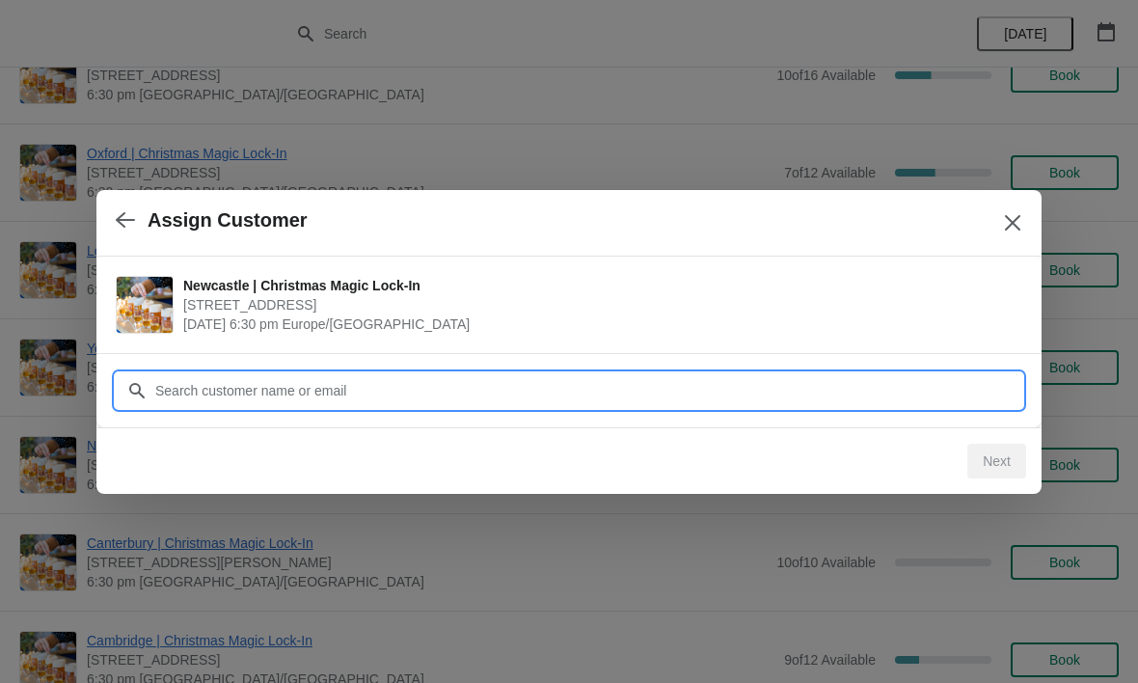
click at [328, 398] on input "Customer" at bounding box center [588, 390] width 868 height 35
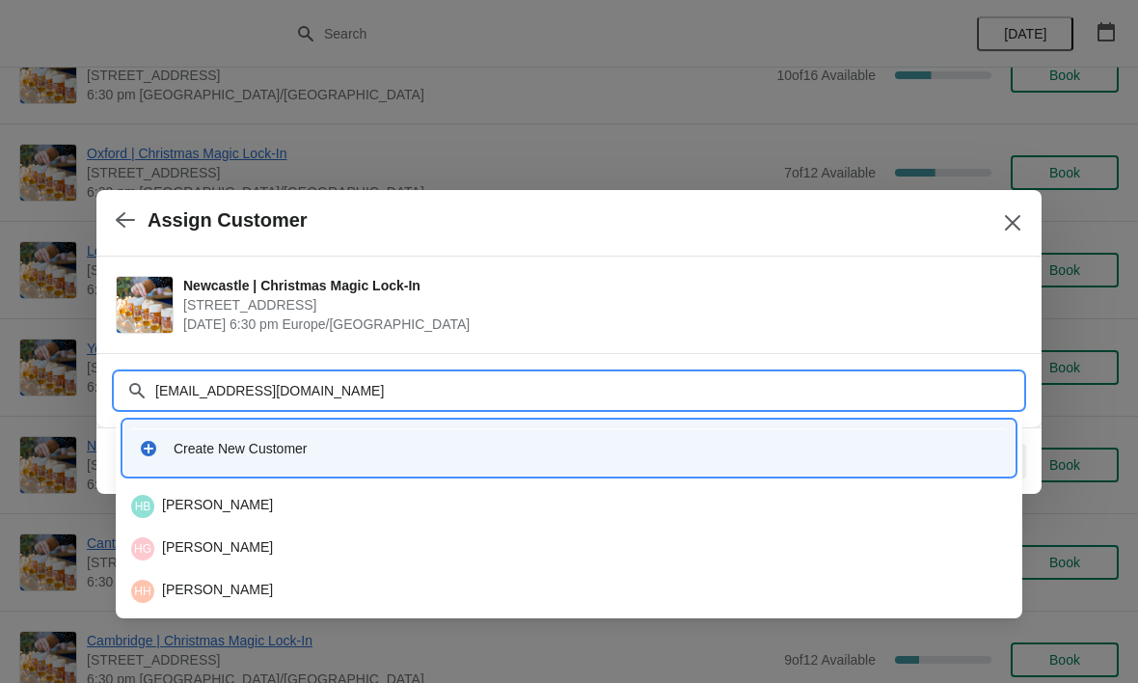
type input "[EMAIL_ADDRESS][DOMAIN_NAME]"
click at [260, 451] on div "Create New Customer" at bounding box center [587, 448] width 826 height 19
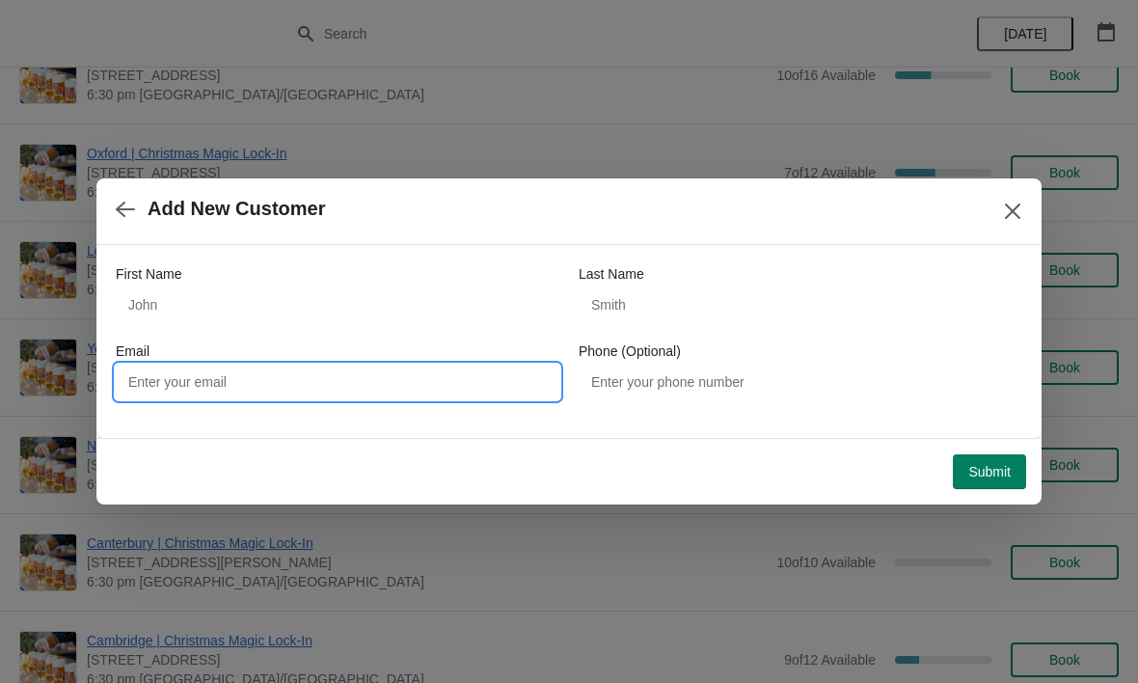
click at [252, 383] on input "Email" at bounding box center [338, 382] width 444 height 35
type input "[EMAIL_ADDRESS][DOMAIN_NAME]"
click at [980, 488] on button "Submit" at bounding box center [989, 471] width 73 height 35
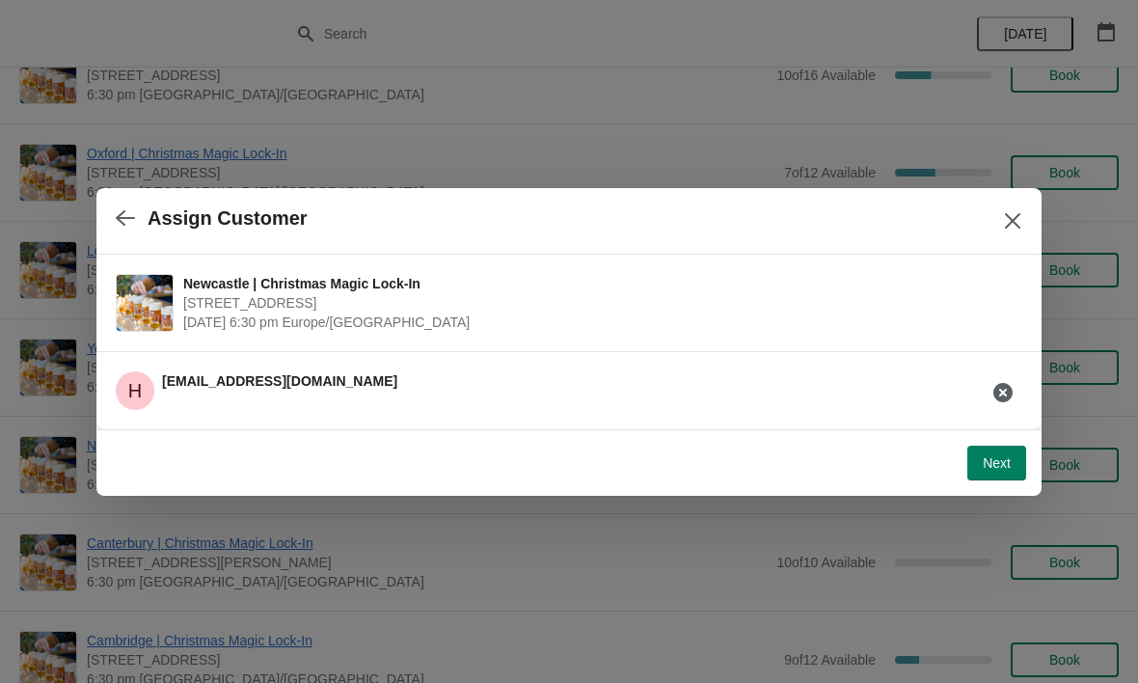
click at [1005, 466] on span "Next" at bounding box center [997, 462] width 28 height 15
select select "No"
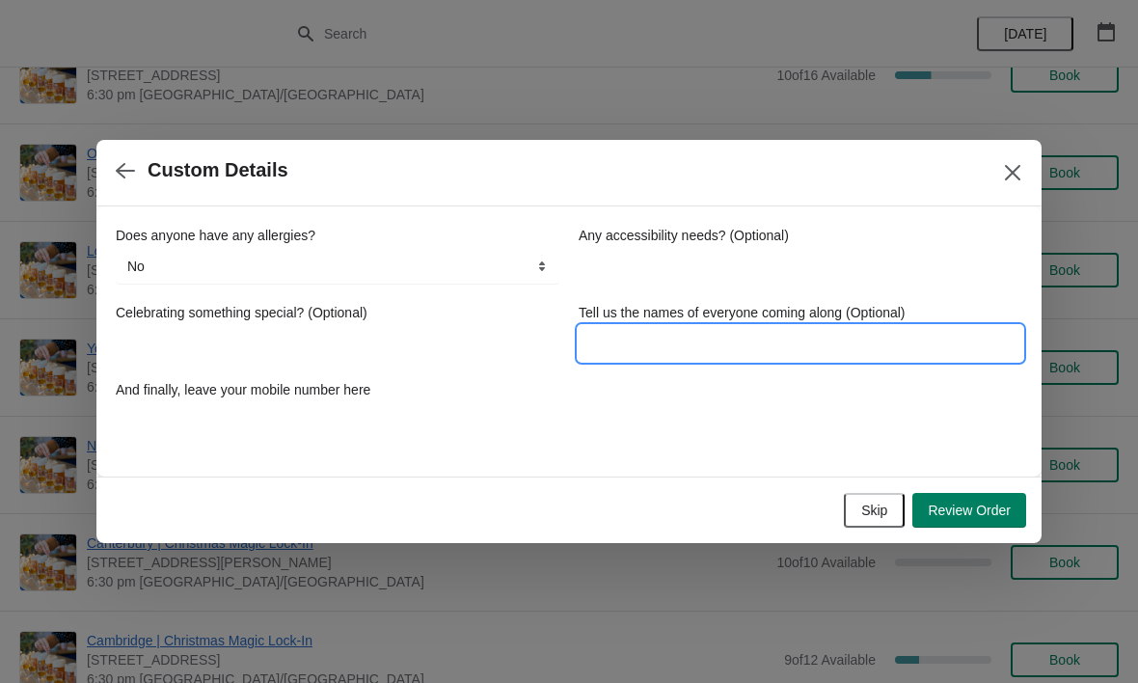
click at [646, 352] on input "Tell us the names of everyone coming along (Optional)" at bounding box center [801, 343] width 444 height 35
type input "[PERSON_NAME] and cath"
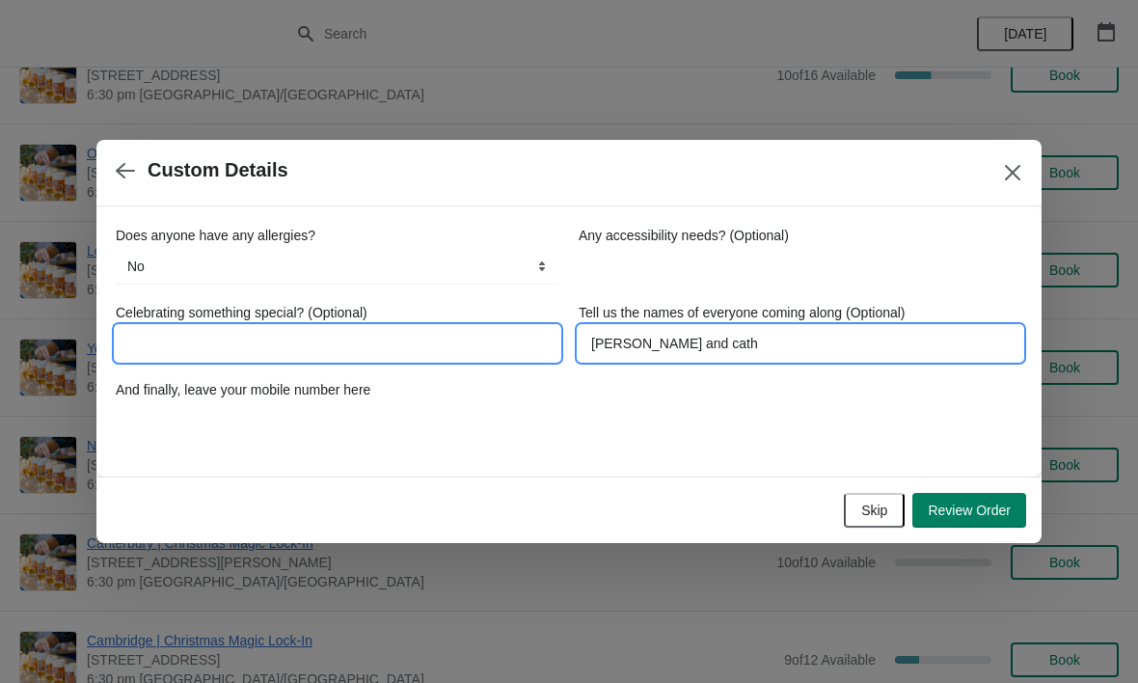
click at [346, 360] on input "Celebrating something special? (Optional)" at bounding box center [338, 343] width 444 height 35
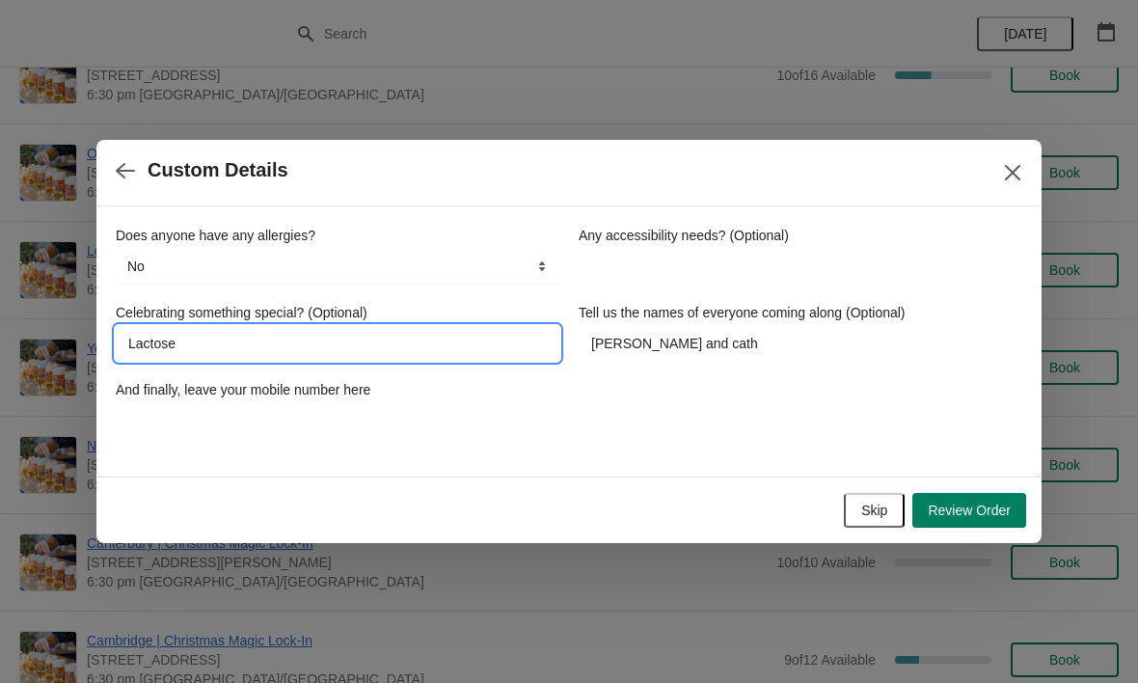
type input "Lactose"
click at [879, 433] on div "Does anyone have any allergies? No Yes, nuts Yes, wheat Yes, other No Any acces…" at bounding box center [569, 332] width 907 height 212
click at [978, 519] on button "Review Order" at bounding box center [969, 510] width 114 height 35
